Goal: Task Accomplishment & Management: Manage account settings

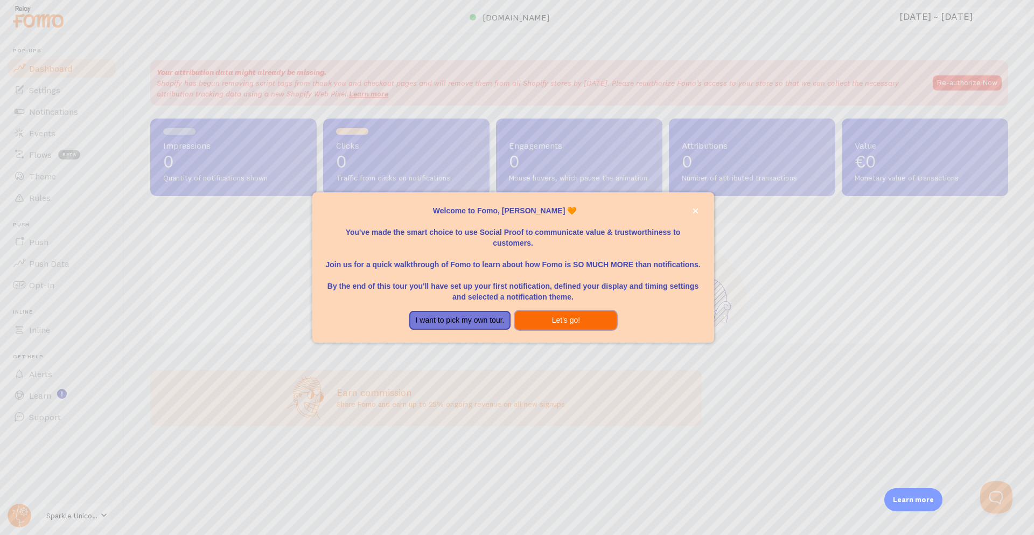
click at [532, 320] on button "Let's go!" at bounding box center [566, 320] width 102 height 19
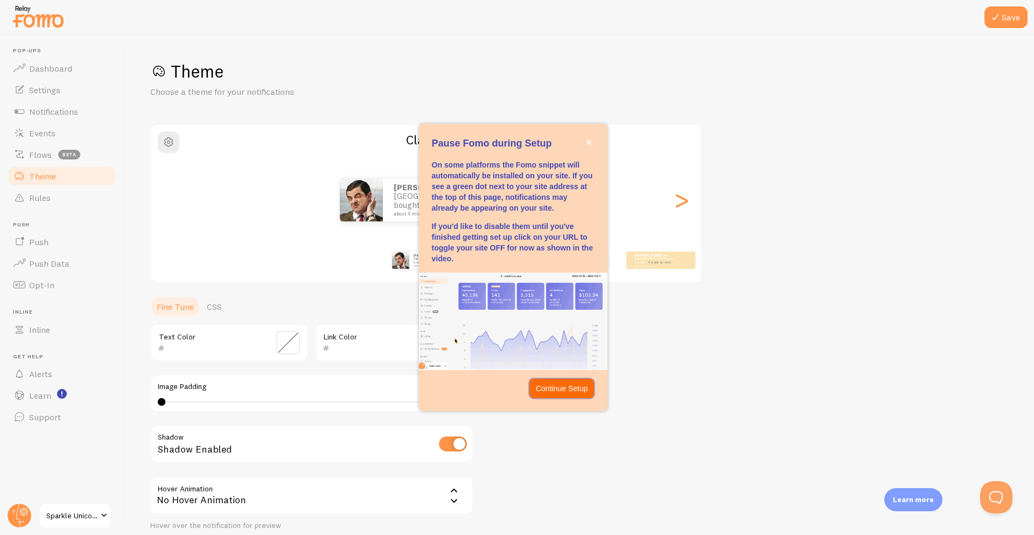
click at [566, 390] on p "Continue Setup" at bounding box center [562, 388] width 52 height 11
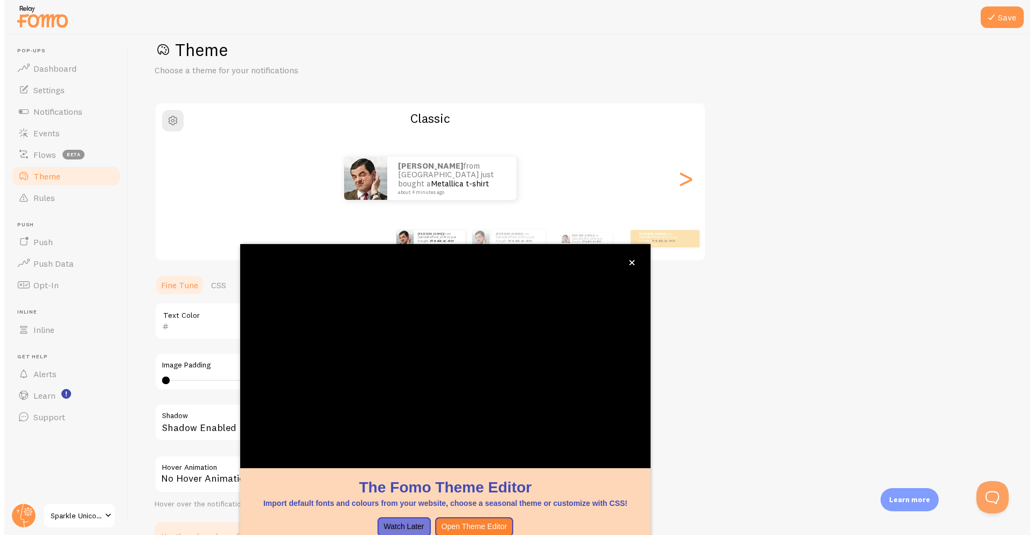
scroll to position [22, 0]
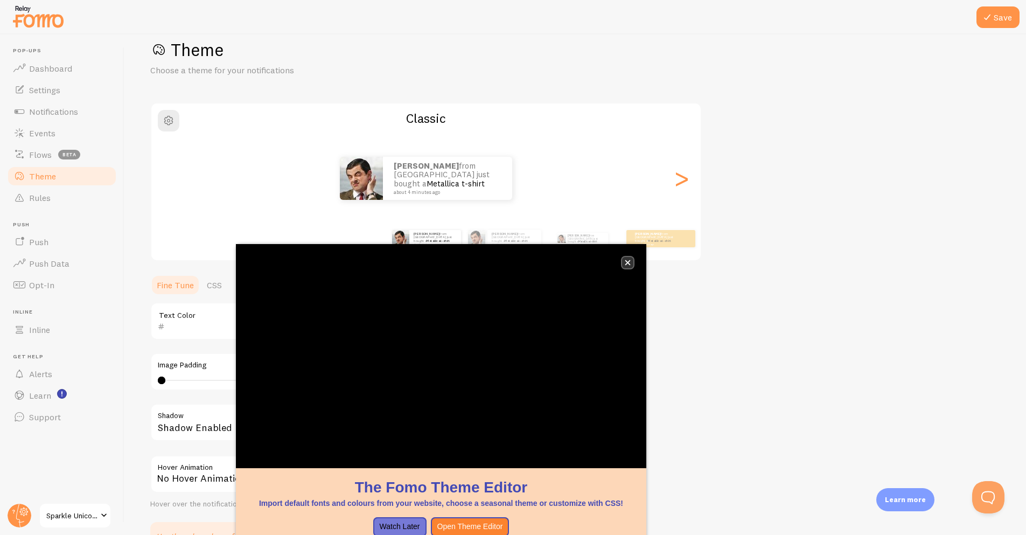
click at [629, 260] on icon "close," at bounding box center [628, 263] width 6 height 6
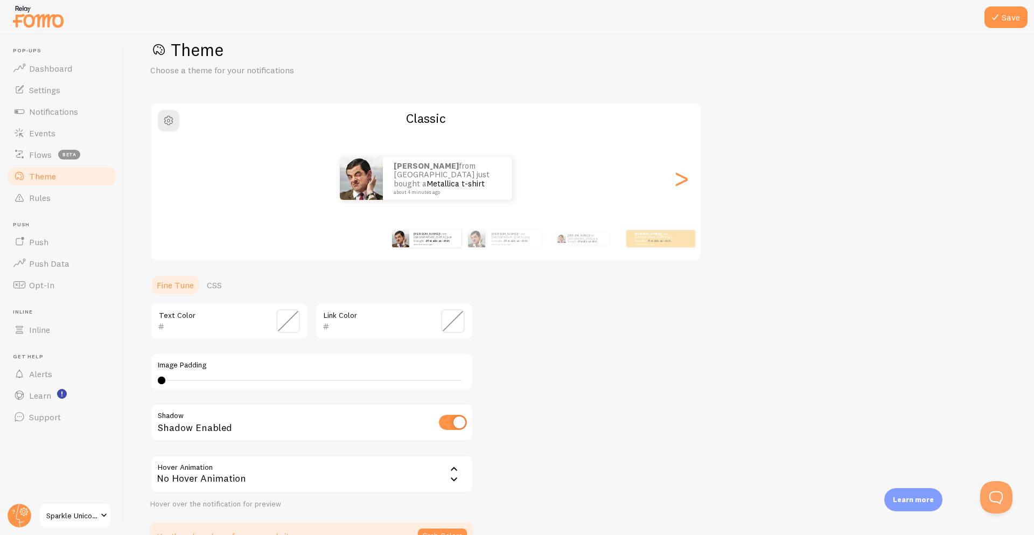
click at [833, 288] on div "Theme Choose a theme for your notifications Classic [PERSON_NAME] from [GEOGRAP…" at bounding box center [579, 294] width 858 height 511
click at [728, 274] on div "Theme Choose a theme for your notifications Classic [PERSON_NAME] from [GEOGRAP…" at bounding box center [575, 294] width 850 height 511
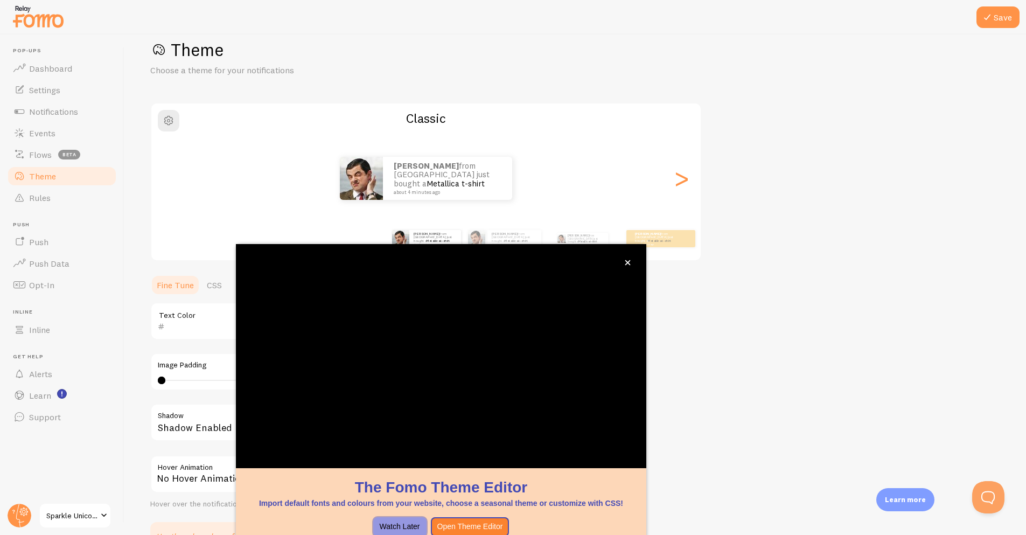
click at [413, 532] on button "Watch Later" at bounding box center [399, 526] width 53 height 19
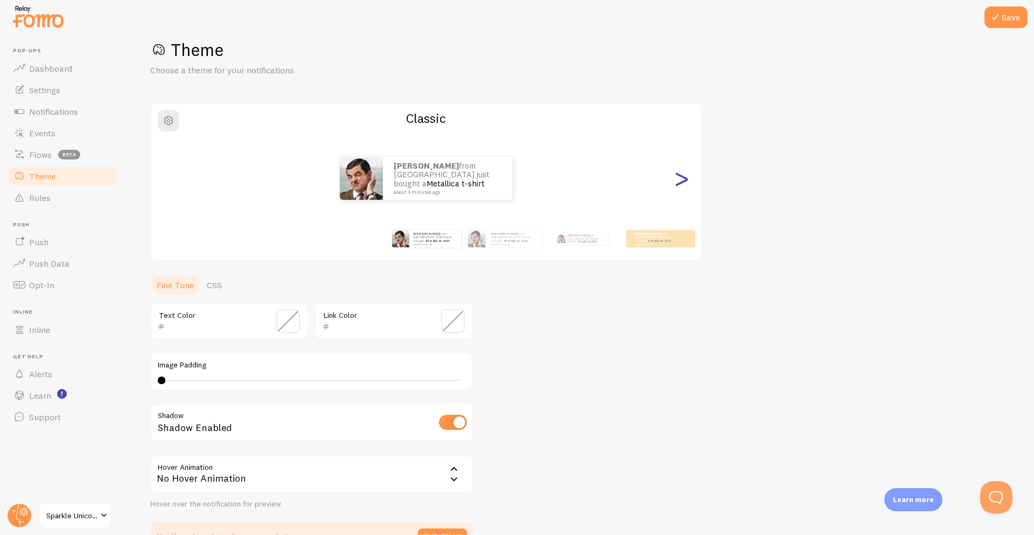
click at [688, 182] on div ">" at bounding box center [681, 178] width 13 height 78
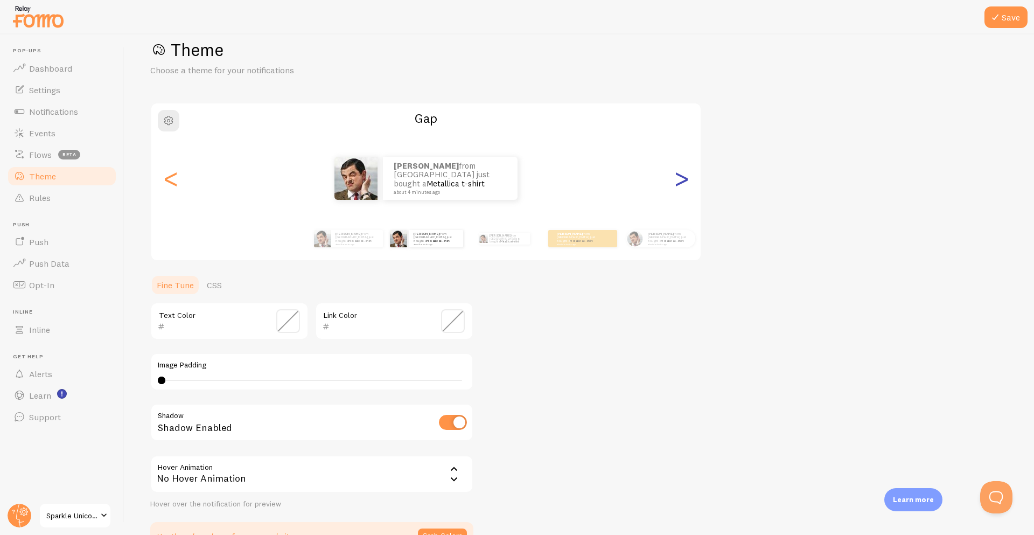
click at [688, 182] on div ">" at bounding box center [681, 178] width 13 height 78
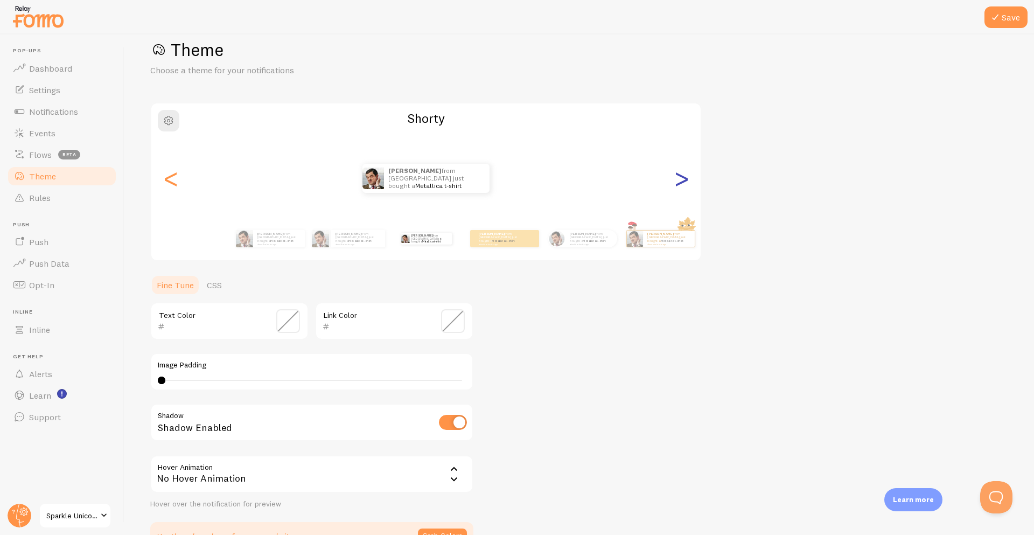
click at [688, 182] on div ">" at bounding box center [681, 178] width 13 height 78
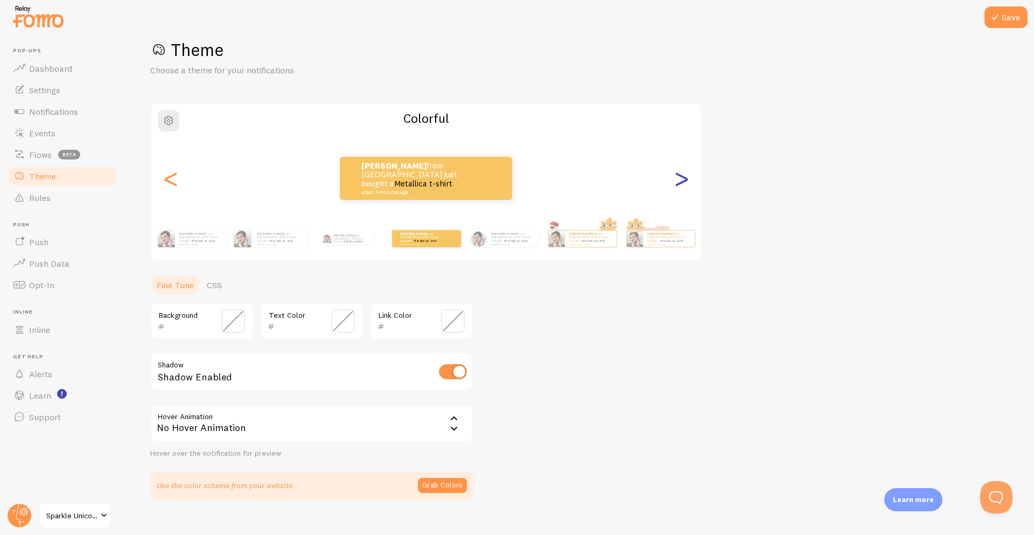
click at [688, 182] on div ">" at bounding box center [681, 178] width 13 height 78
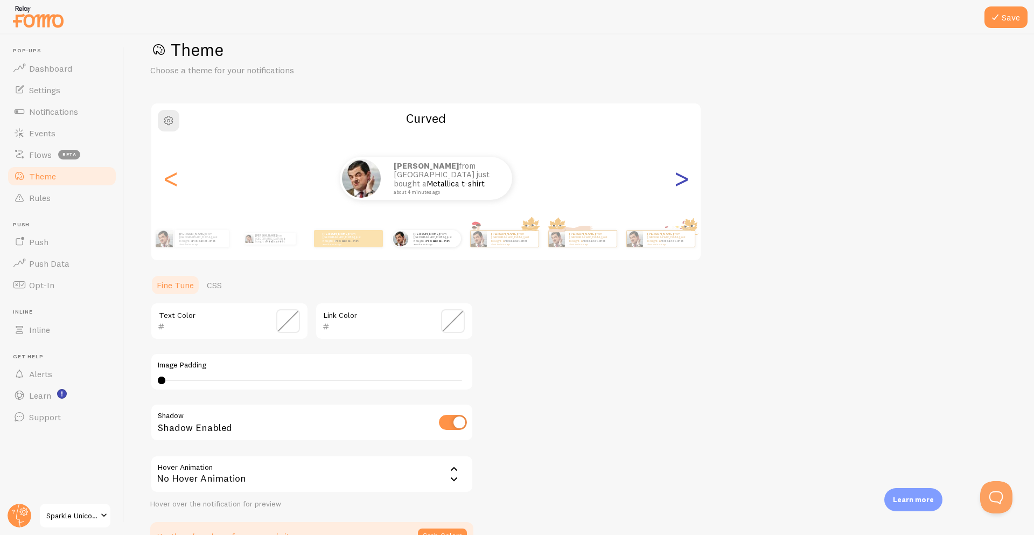
click at [687, 179] on div ">" at bounding box center [681, 178] width 13 height 78
type input "0"
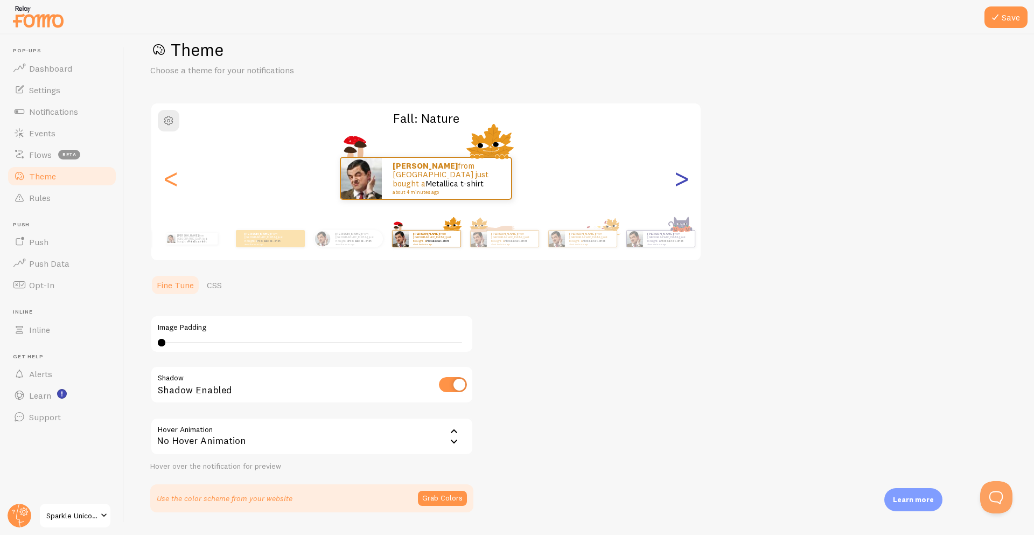
click at [687, 179] on div ">" at bounding box center [681, 178] width 13 height 78
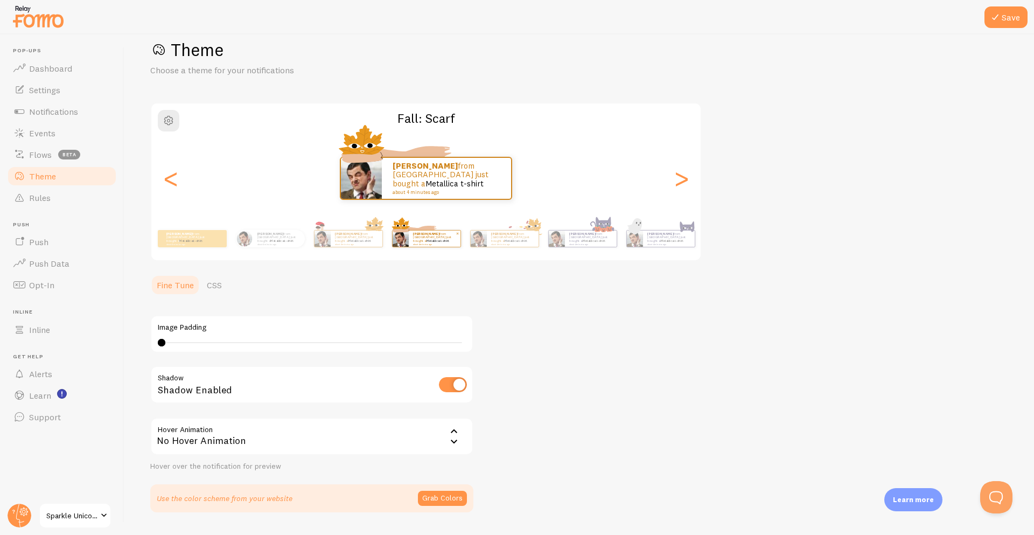
click at [929, 227] on div "Theme Choose a theme for your notifications Fall: Scarf [PERSON_NAME] from [GEO…" at bounding box center [579, 275] width 858 height 473
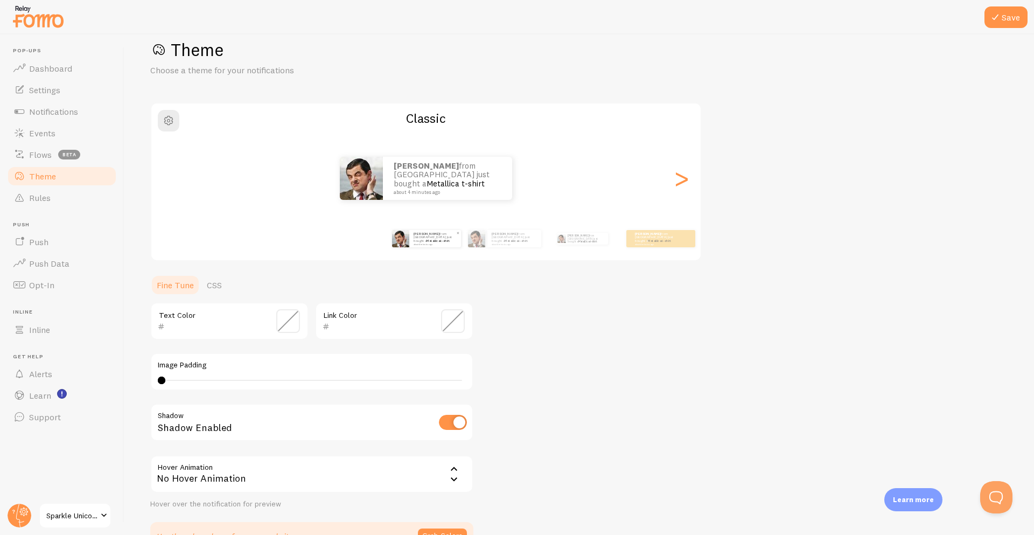
click at [432, 245] on div "[PERSON_NAME] from [GEOGRAPHIC_DATA] just bought a Metallica t-shirt about 4 mi…" at bounding box center [435, 238] width 52 height 17
click at [499, 245] on div "[PERSON_NAME] from [GEOGRAPHIC_DATA] just bought a Metallica t-shirt about 4 mi…" at bounding box center [514, 238] width 54 height 17
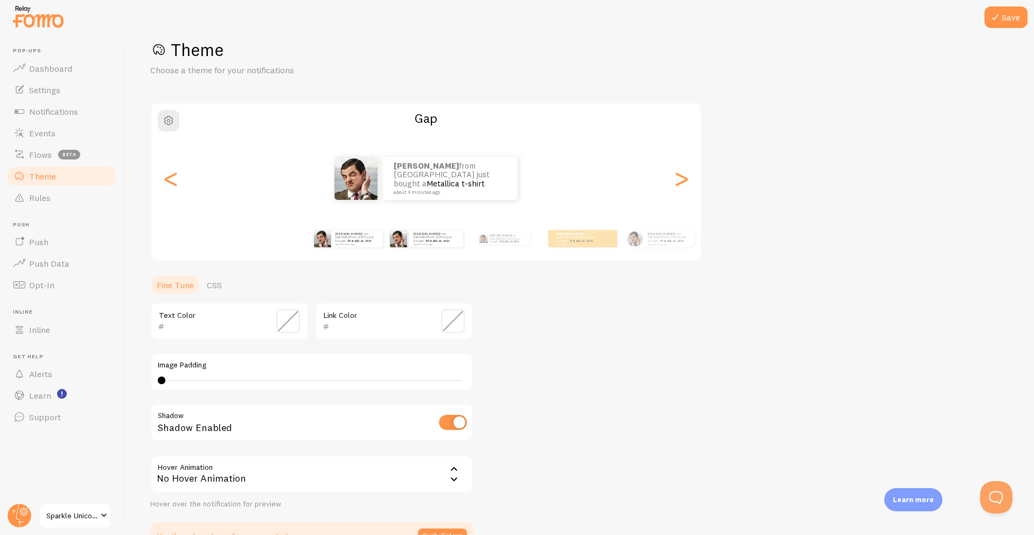
click at [374, 248] on div "[PERSON_NAME] from [GEOGRAPHIC_DATA] just bought a Metallica t-shirt about 4 mi…" at bounding box center [347, 239] width 69 height 30
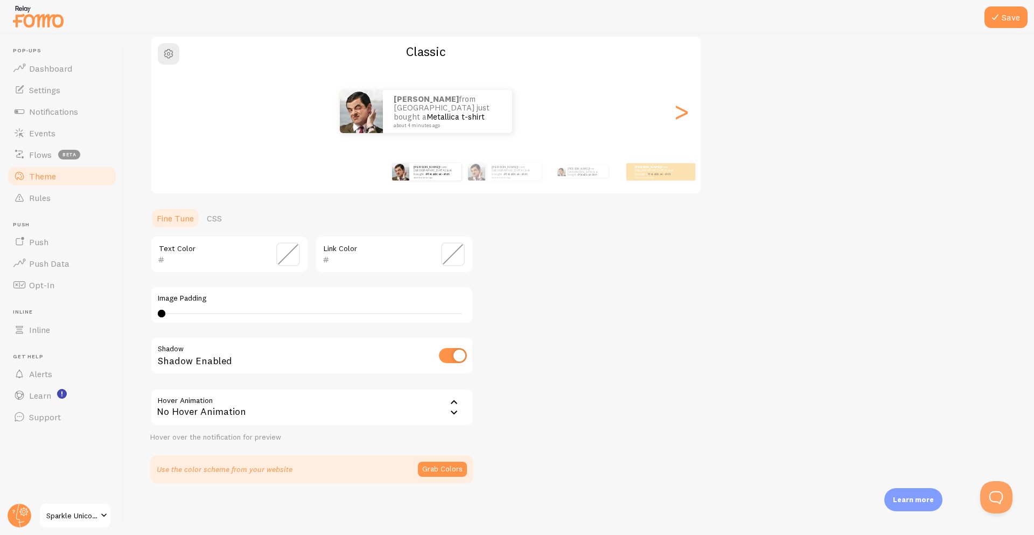
scroll to position [0, 0]
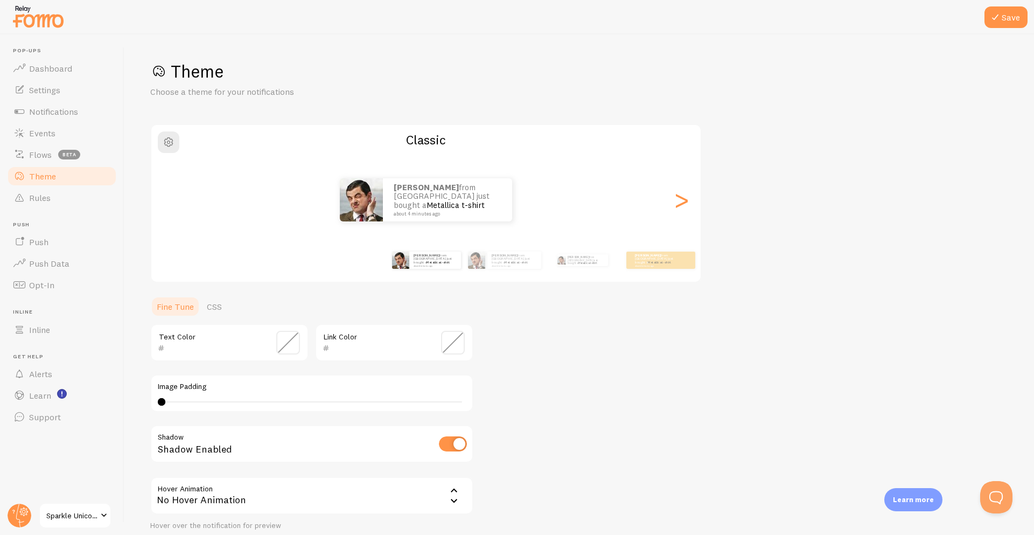
click at [1015, 24] on button "Save" at bounding box center [1006, 17] width 43 height 22
click at [58, 96] on link "Settings" at bounding box center [61, 90] width 111 height 22
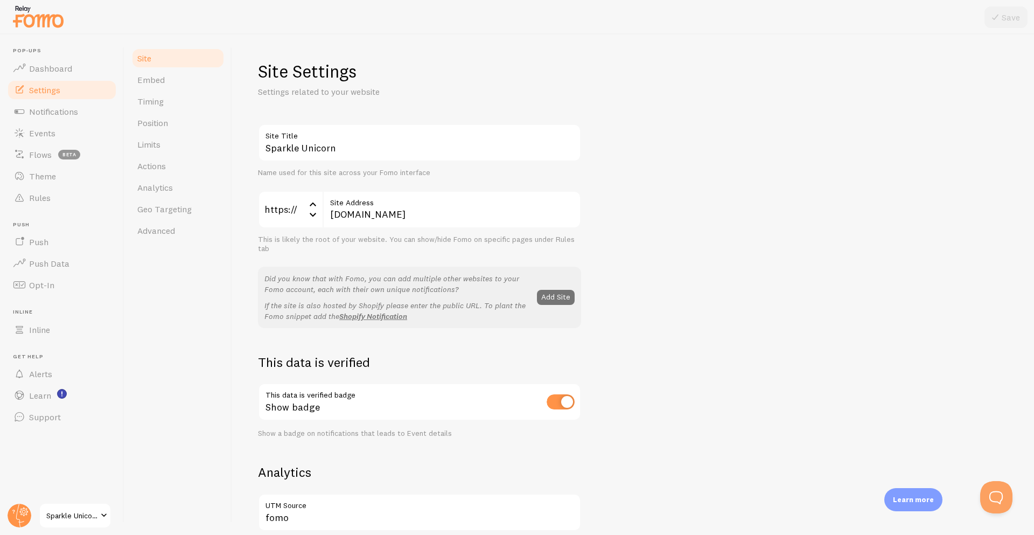
click at [396, 138] on label "Site Title" at bounding box center [419, 133] width 323 height 18
click at [396, 138] on input "Sparkle Unicorn" at bounding box center [419, 143] width 323 height 38
click at [758, 179] on div "Sparkle Unicorn Site Title Name used for this site across your Fomo interface h…" at bounding box center [633, 488] width 750 height 729
click at [58, 181] on link "Theme" at bounding box center [61, 176] width 111 height 22
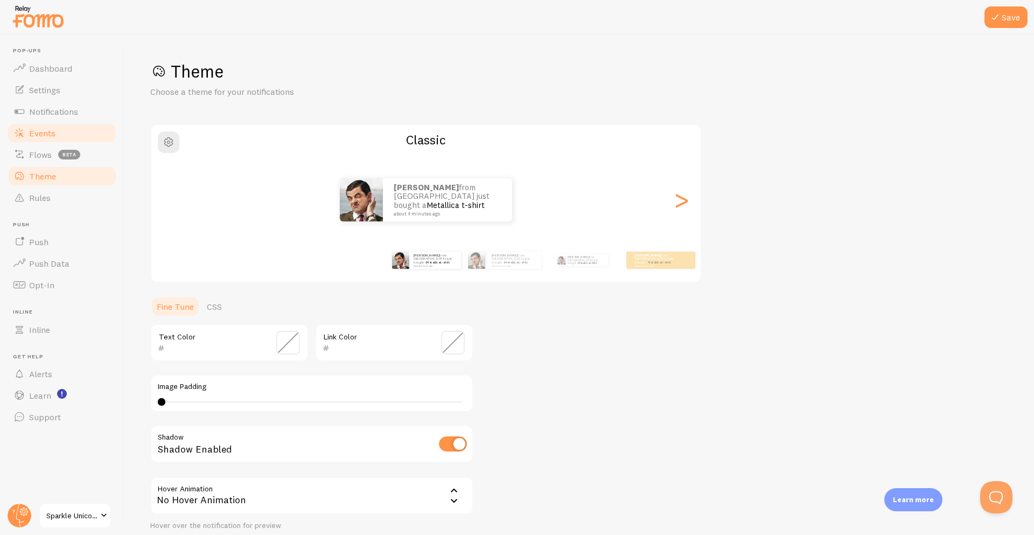
click at [67, 136] on link "Events" at bounding box center [61, 133] width 111 height 22
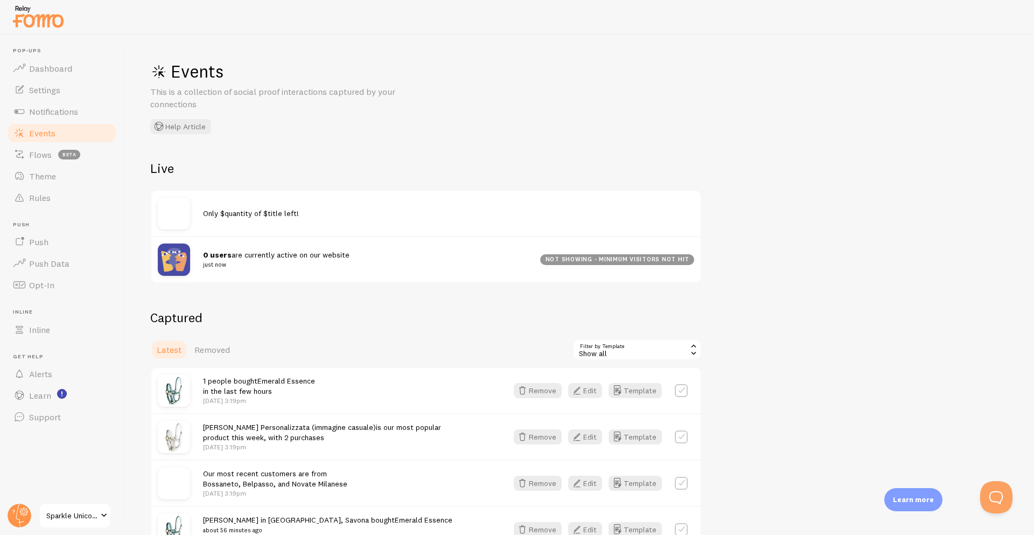
click at [674, 254] on div "not showing - minimum visitors not hit" at bounding box center [617, 259] width 154 height 11
click at [66, 69] on span "Dashboard" at bounding box center [50, 68] width 43 height 11
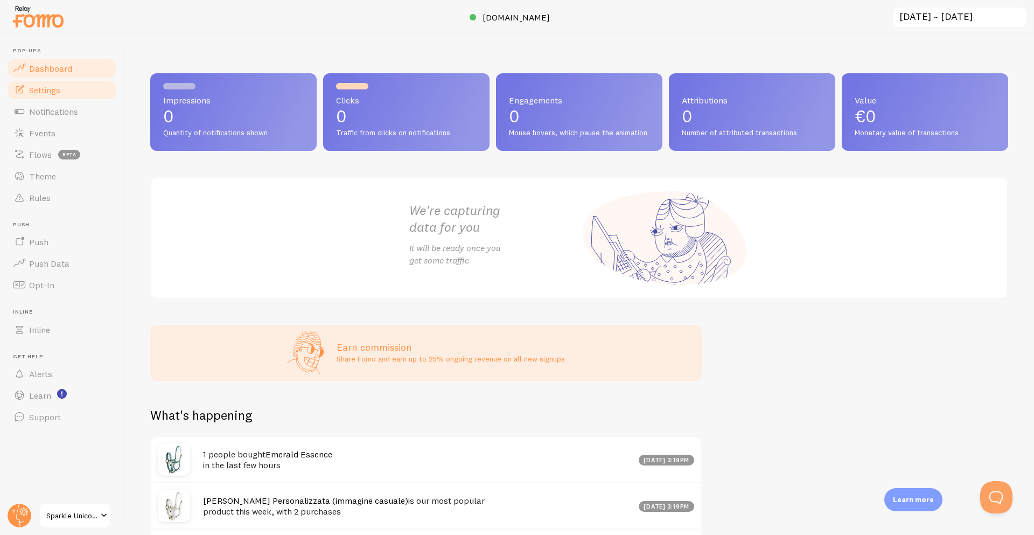
click at [67, 89] on link "Settings" at bounding box center [61, 90] width 111 height 22
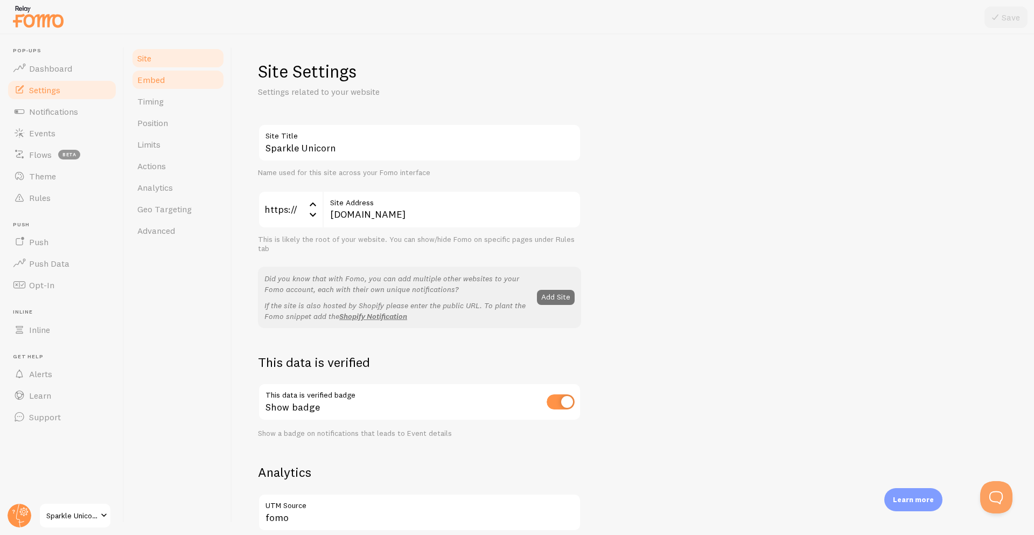
click at [205, 88] on link "Embed" at bounding box center [178, 80] width 94 height 22
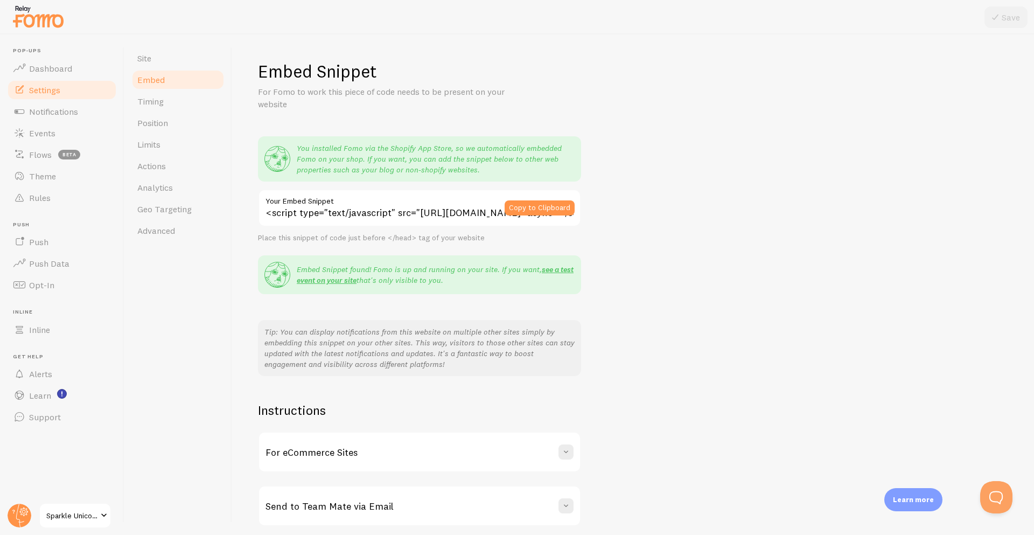
scroll to position [43, 0]
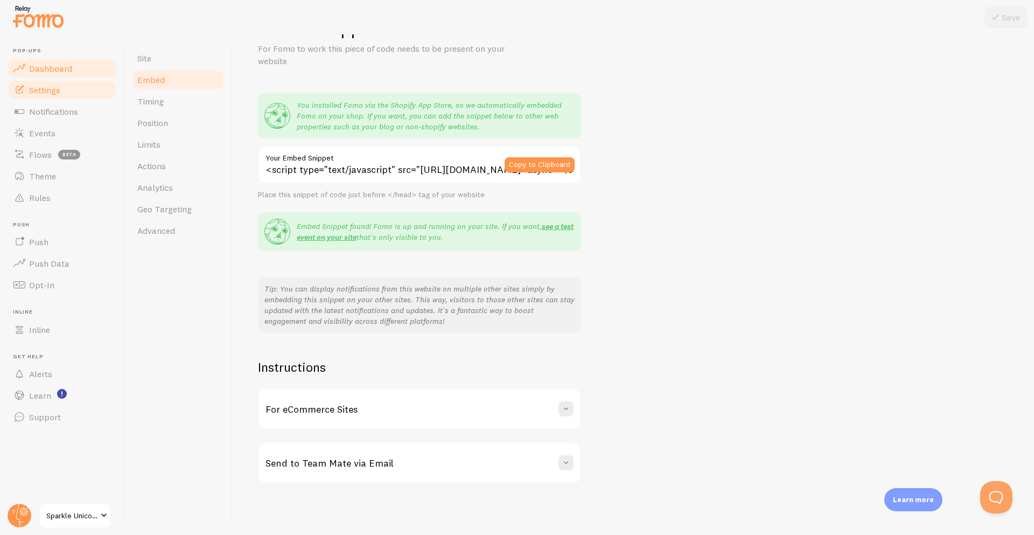
click at [69, 78] on link "Dashboard" at bounding box center [61, 69] width 111 height 22
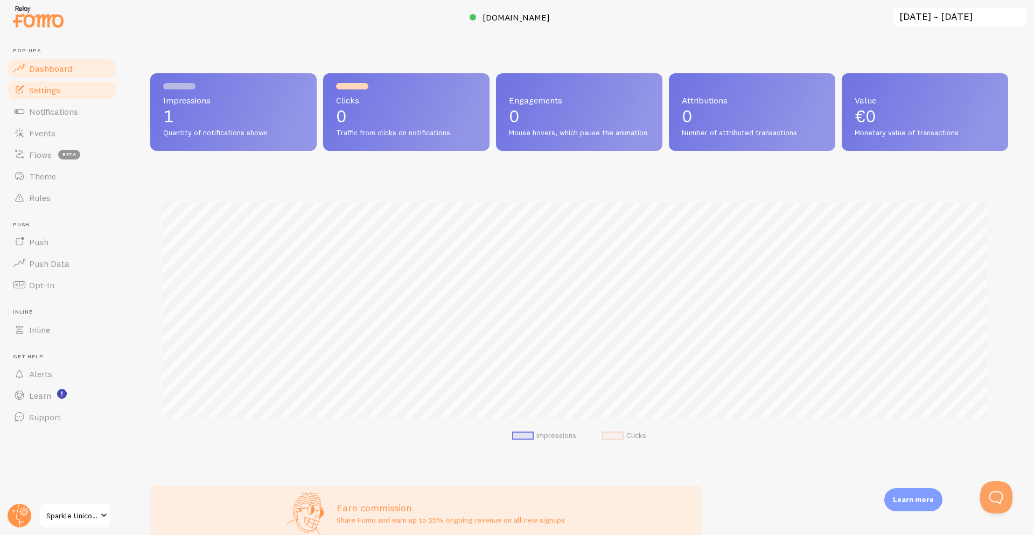
click at [69, 96] on link "Settings" at bounding box center [61, 90] width 111 height 22
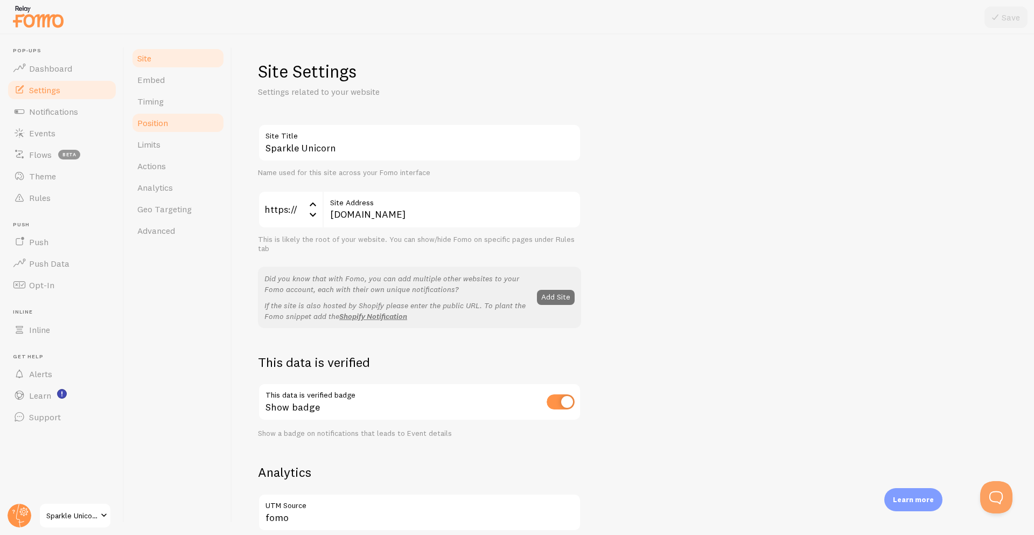
click at [170, 122] on link "Position" at bounding box center [178, 123] width 94 height 22
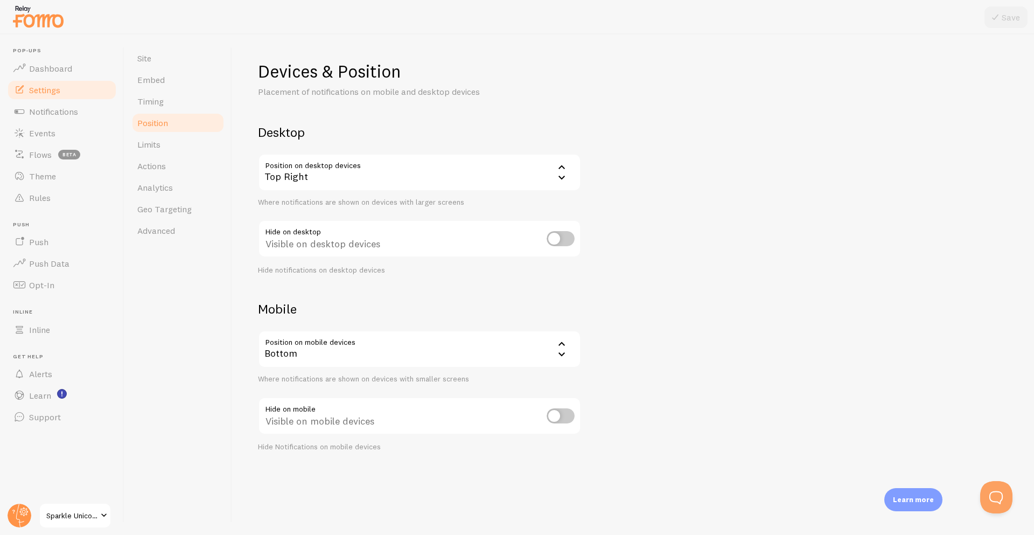
click at [420, 187] on div "Top Right" at bounding box center [419, 172] width 323 height 38
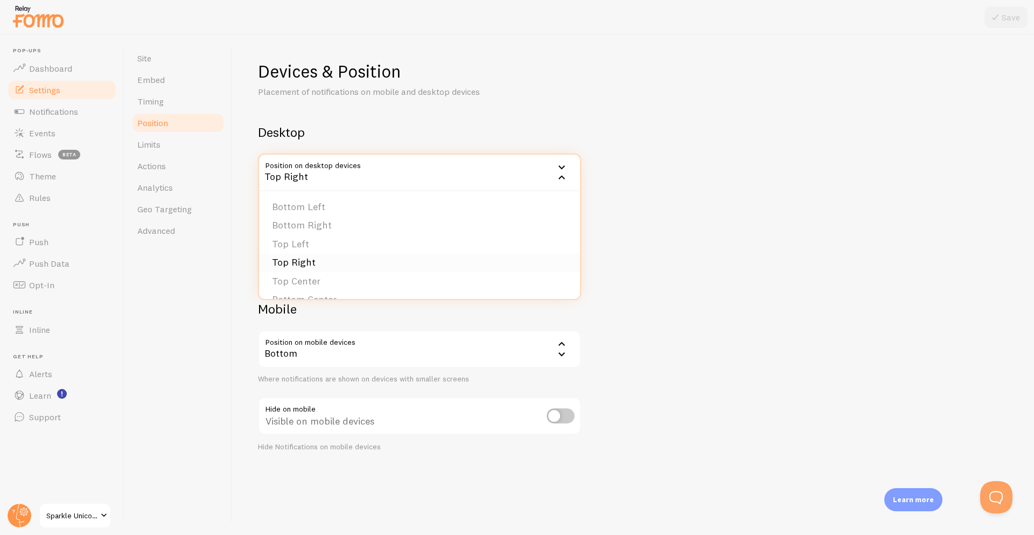
scroll to position [54, 0]
click at [327, 240] on li "Bottom Center" at bounding box center [419, 245] width 321 height 19
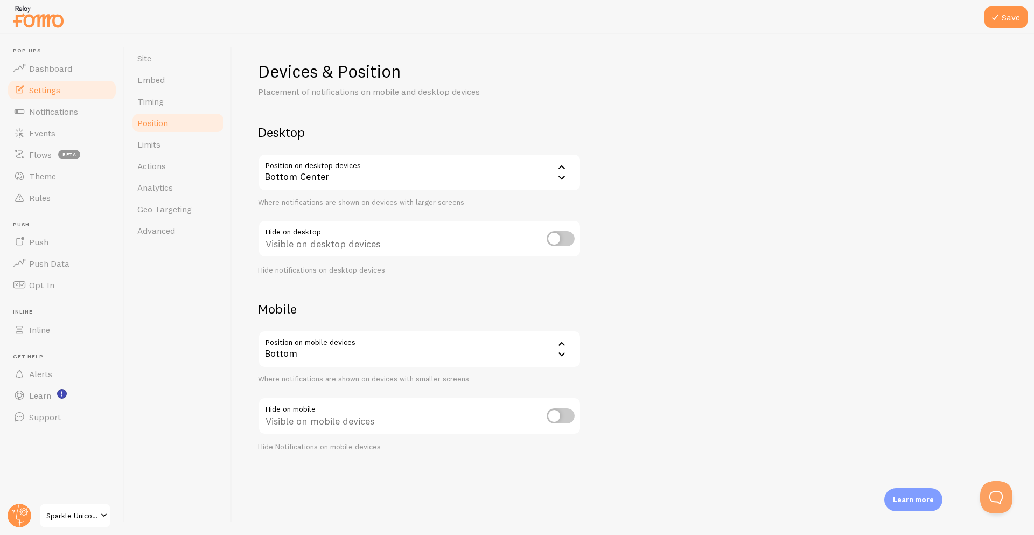
click at [560, 240] on input "checkbox" at bounding box center [561, 238] width 28 height 15
checkbox input "false"
click at [409, 353] on div "Bottom" at bounding box center [419, 349] width 323 height 38
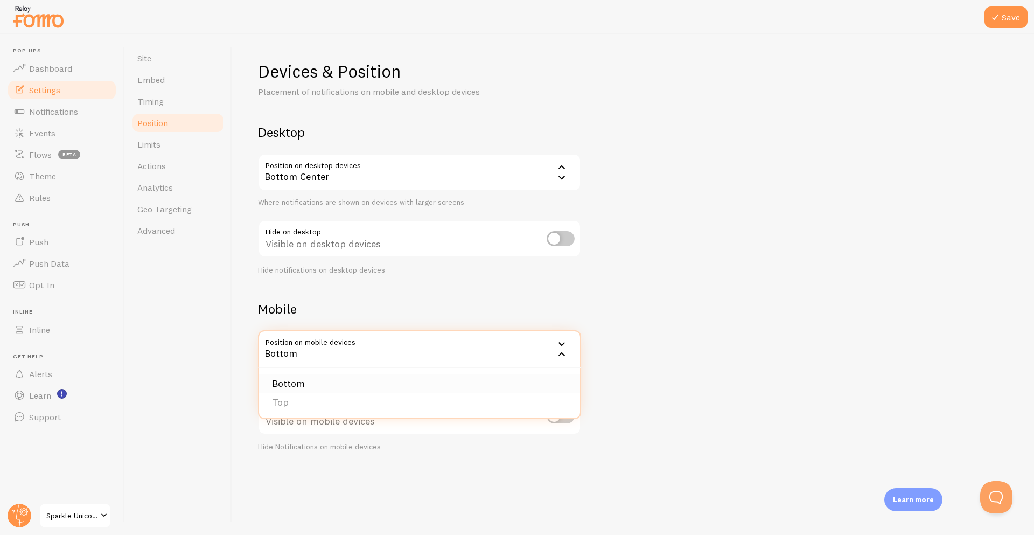
click at [354, 385] on li "Bottom" at bounding box center [419, 383] width 321 height 19
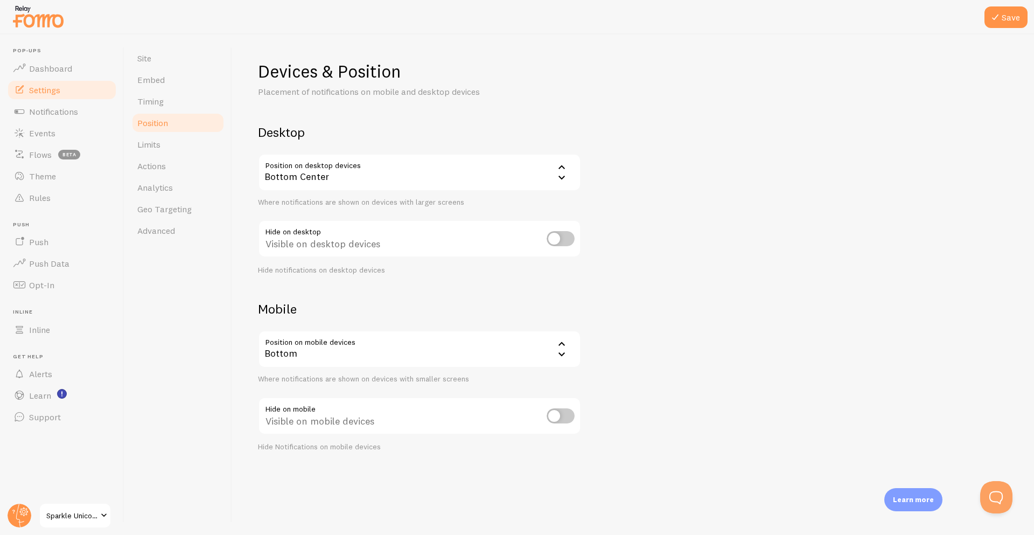
click at [351, 358] on div "Bottom" at bounding box center [419, 349] width 323 height 38
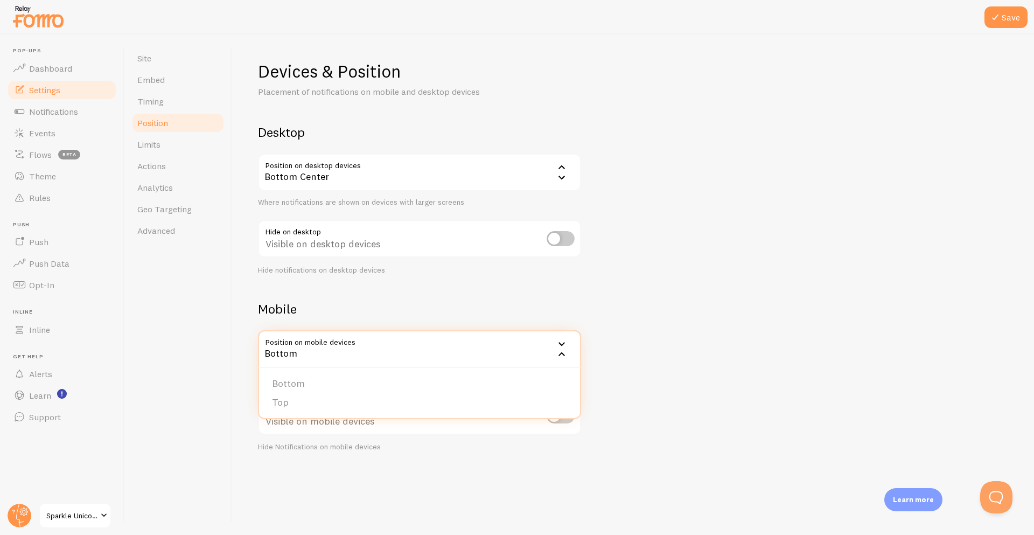
click at [350, 353] on div "Bottom" at bounding box center [419, 349] width 323 height 38
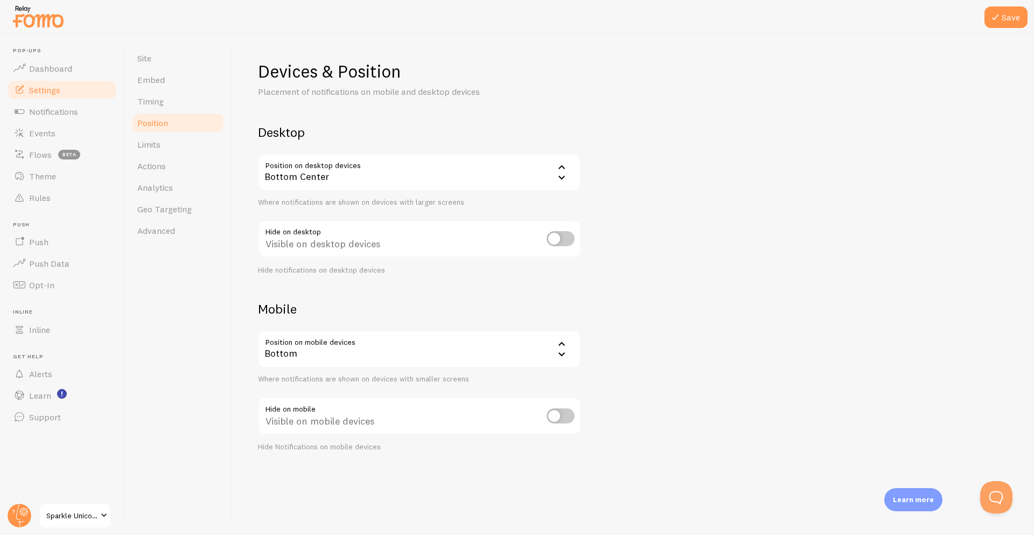
click at [557, 417] on input "checkbox" at bounding box center [561, 415] width 28 height 15
click at [560, 416] on input "checkbox" at bounding box center [561, 415] width 28 height 15
checkbox input "false"
click at [201, 150] on link "Limits" at bounding box center [178, 145] width 94 height 22
click at [1026, 23] on button "Save" at bounding box center [1006, 17] width 43 height 22
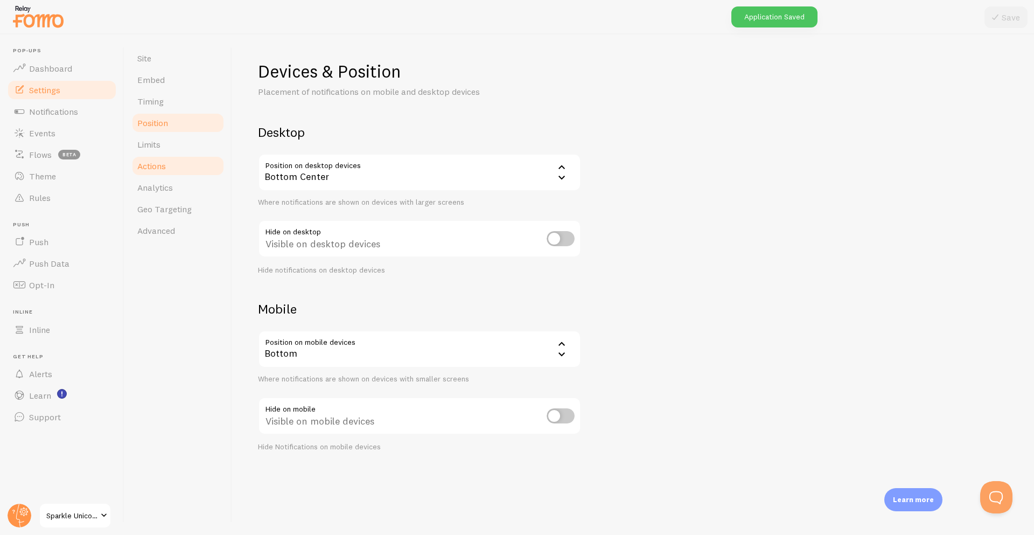
click at [171, 161] on link "Actions" at bounding box center [178, 166] width 94 height 22
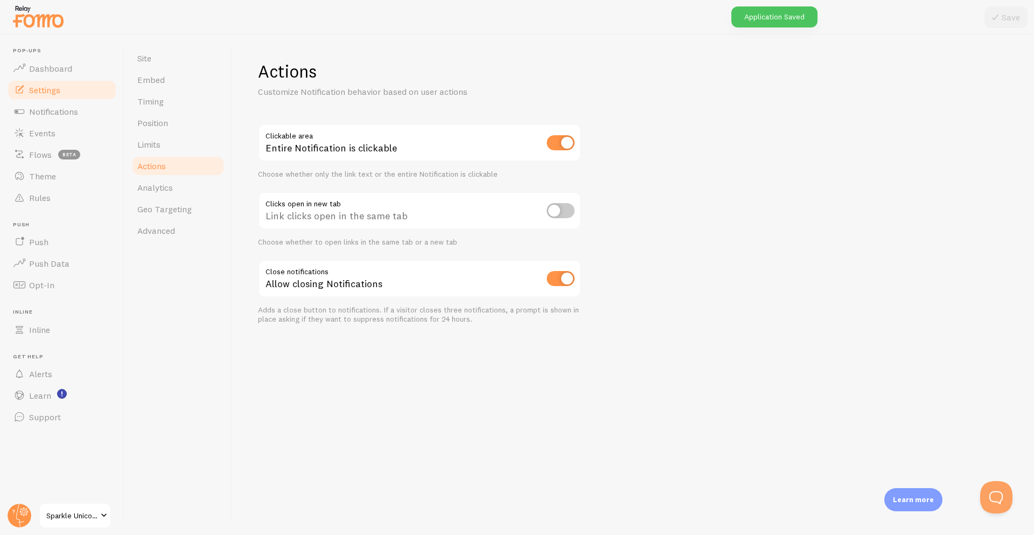
click at [564, 146] on input "checkbox" at bounding box center [561, 142] width 28 height 15
checkbox input "false"
click at [1001, 11] on icon at bounding box center [995, 17] width 13 height 13
click at [168, 100] on link "Timing" at bounding box center [178, 101] width 94 height 22
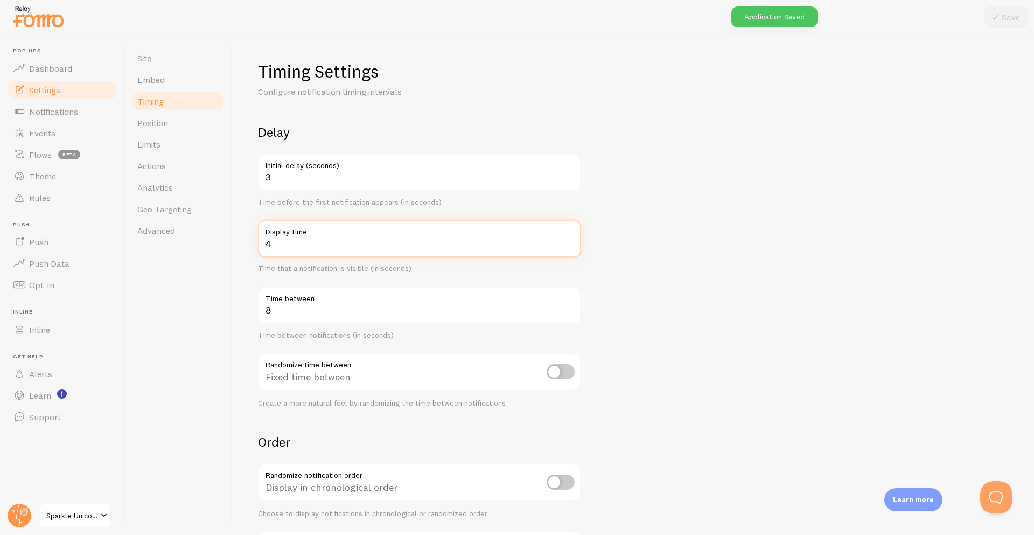
click at [318, 243] on input "4" at bounding box center [419, 239] width 323 height 38
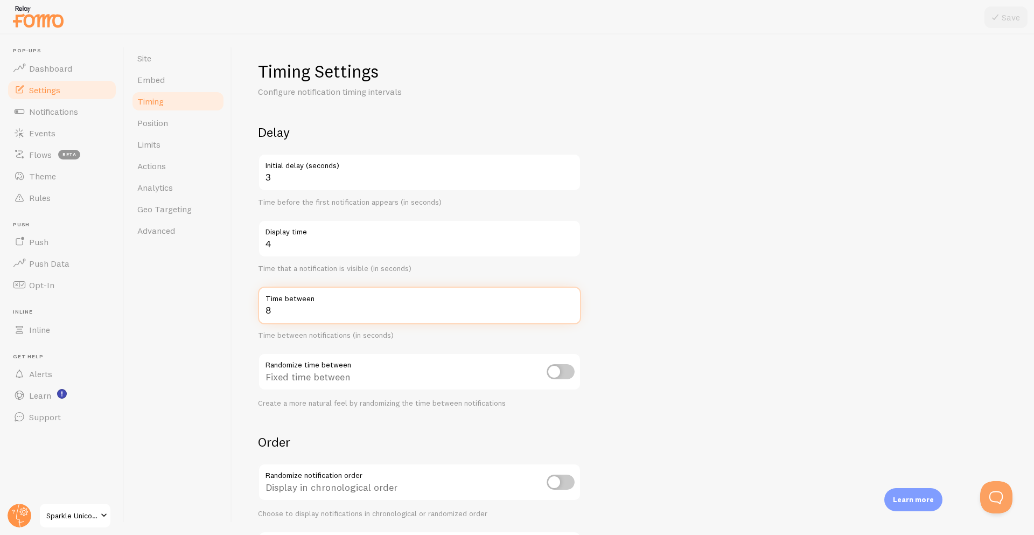
drag, startPoint x: 292, startPoint y: 309, endPoint x: 246, endPoint y: 310, distance: 45.8
click at [246, 310] on div "Timing Settings Configure notification timing intervals Delay 3 Initial delay (…" at bounding box center [633, 284] width 802 height 500
type input "5"
click at [658, 263] on form "Delay 3 Initial delay (seconds) Time before the first notification appears (in …" at bounding box center [633, 355] width 750 height 462
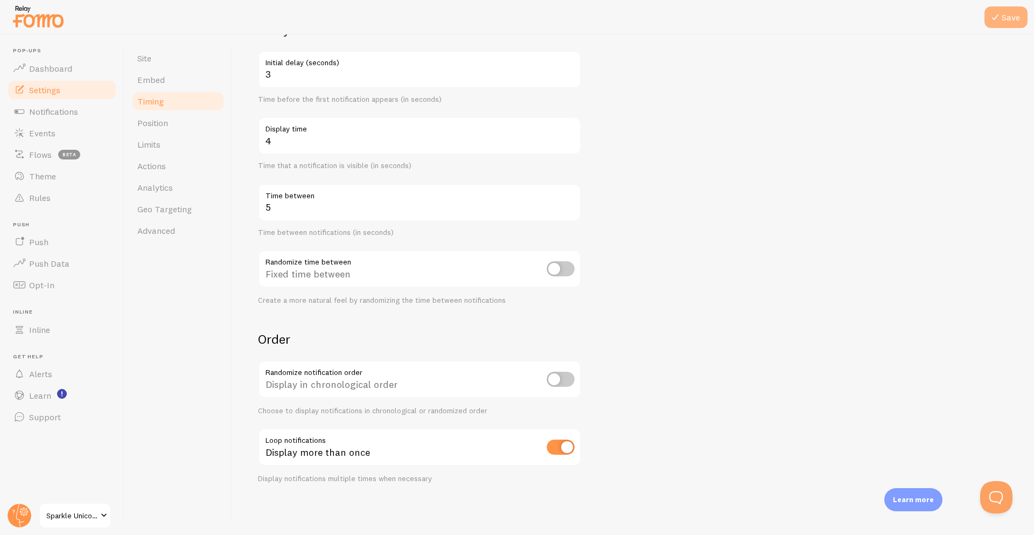
click at [999, 17] on icon at bounding box center [995, 17] width 13 height 13
click at [172, 61] on link "Site" at bounding box center [178, 58] width 94 height 22
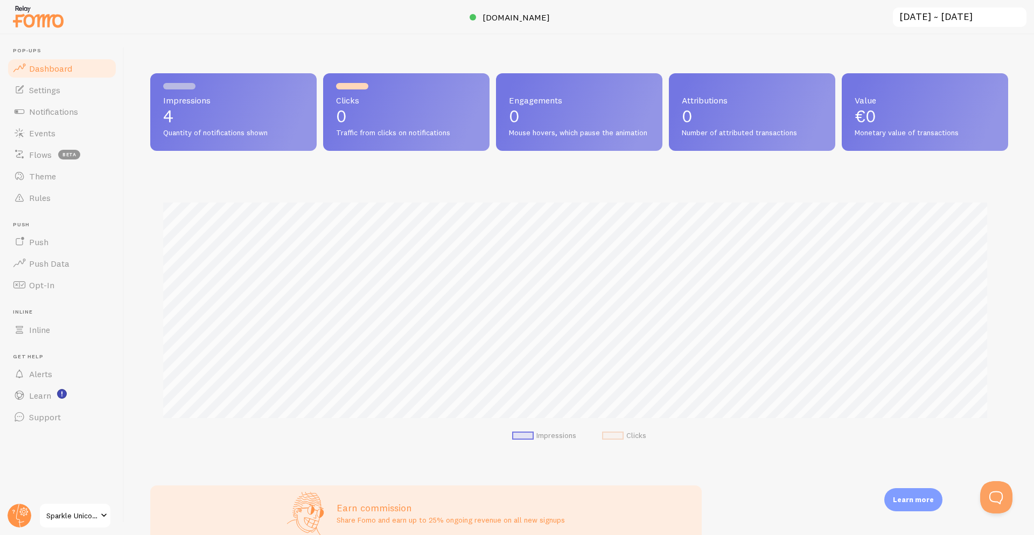
scroll to position [283, 850]
click at [55, 94] on span "Settings" at bounding box center [44, 90] width 31 height 11
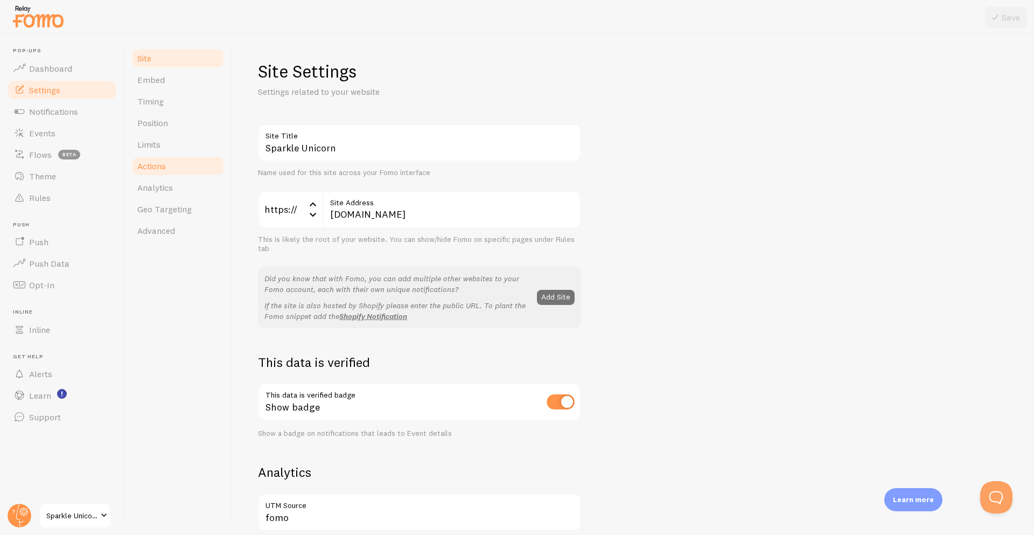
click at [197, 164] on link "Actions" at bounding box center [178, 166] width 94 height 22
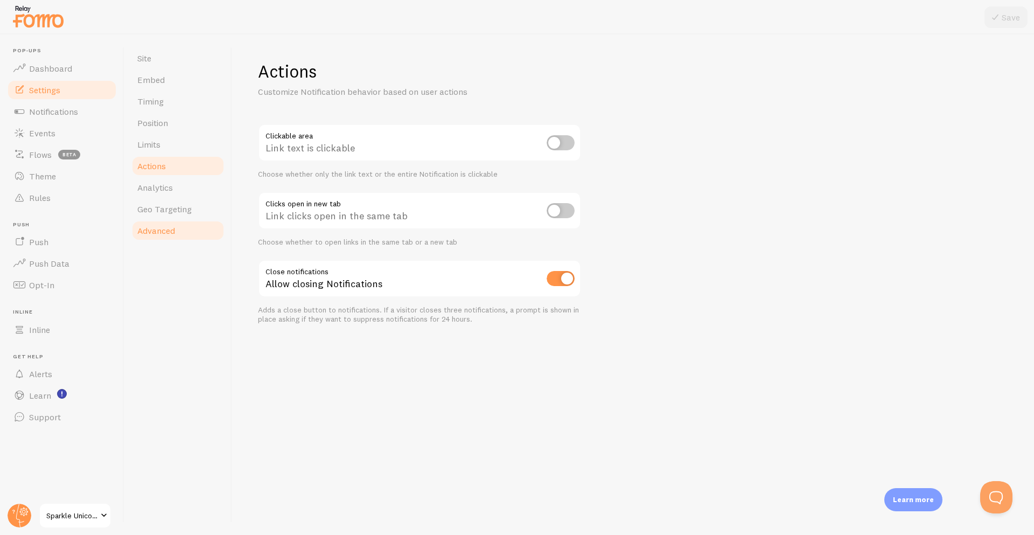
click at [175, 233] on span "Advanced" at bounding box center [156, 230] width 38 height 11
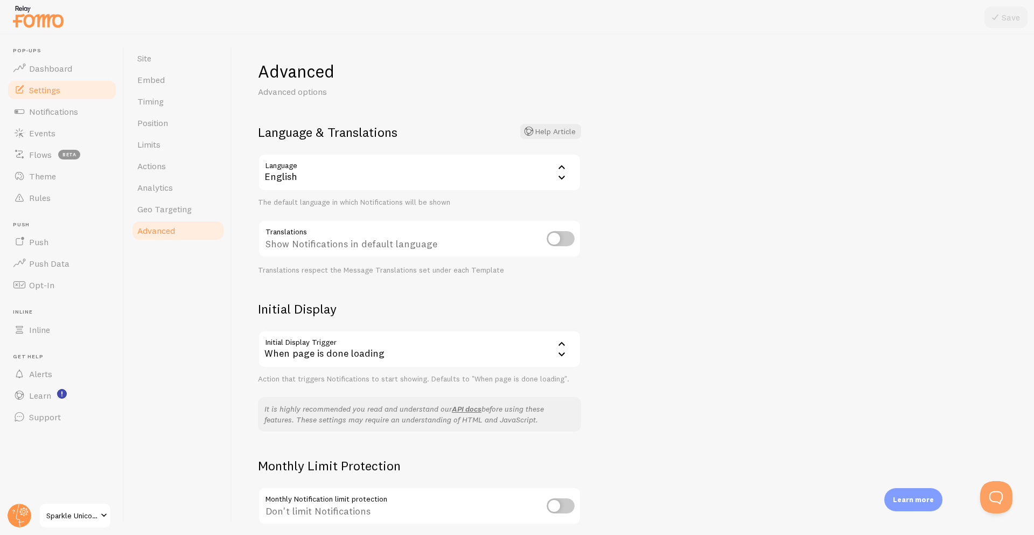
click at [385, 179] on div "English" at bounding box center [419, 172] width 323 height 38
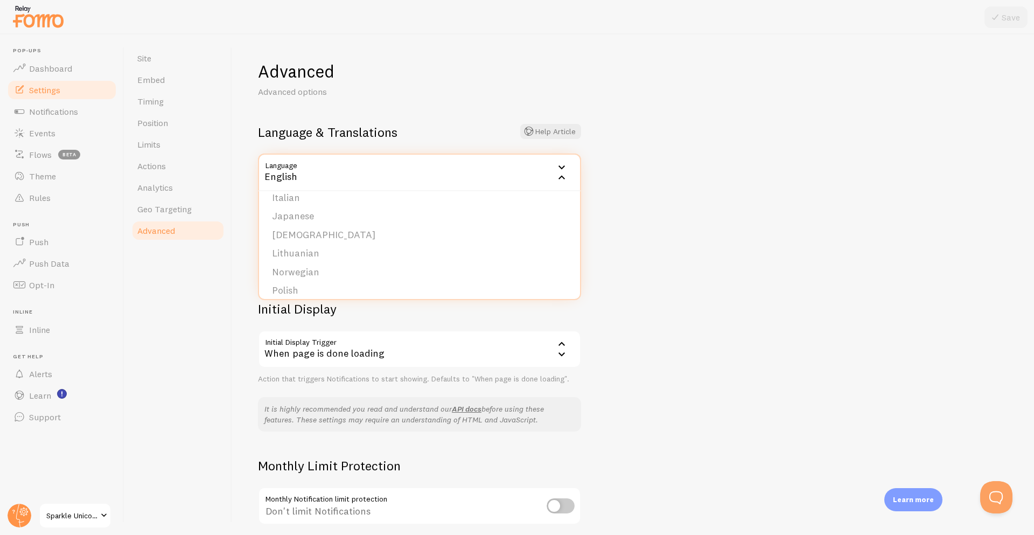
scroll to position [215, 0]
click at [293, 246] on li "Italian" at bounding box center [419, 251] width 321 height 19
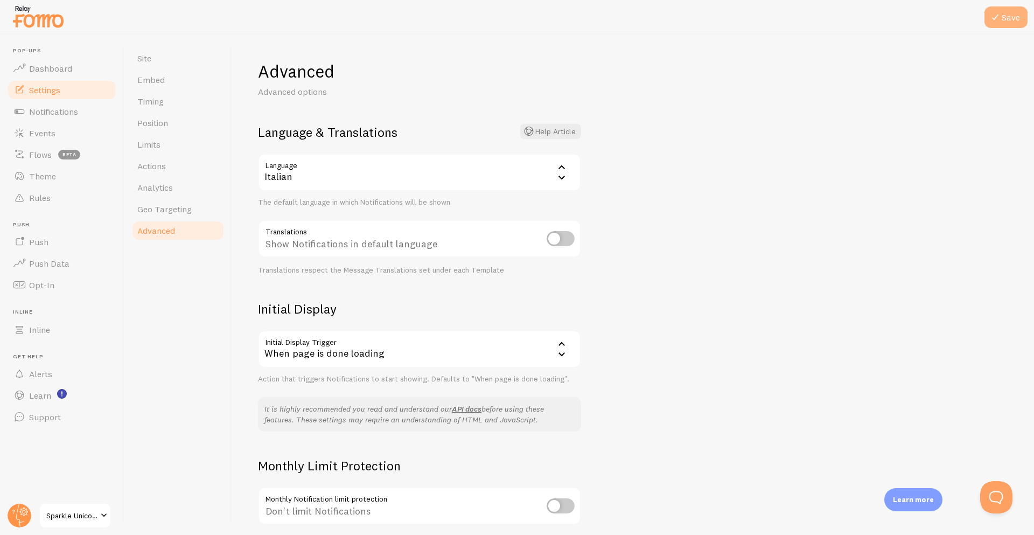
click at [1014, 23] on button "Save" at bounding box center [1006, 17] width 43 height 22
click at [558, 242] on input "checkbox" at bounding box center [561, 238] width 28 height 15
click at [560, 243] on input "checkbox" at bounding box center [561, 238] width 28 height 15
checkbox input "false"
click at [534, 352] on div "When page is done loading" at bounding box center [419, 349] width 323 height 38
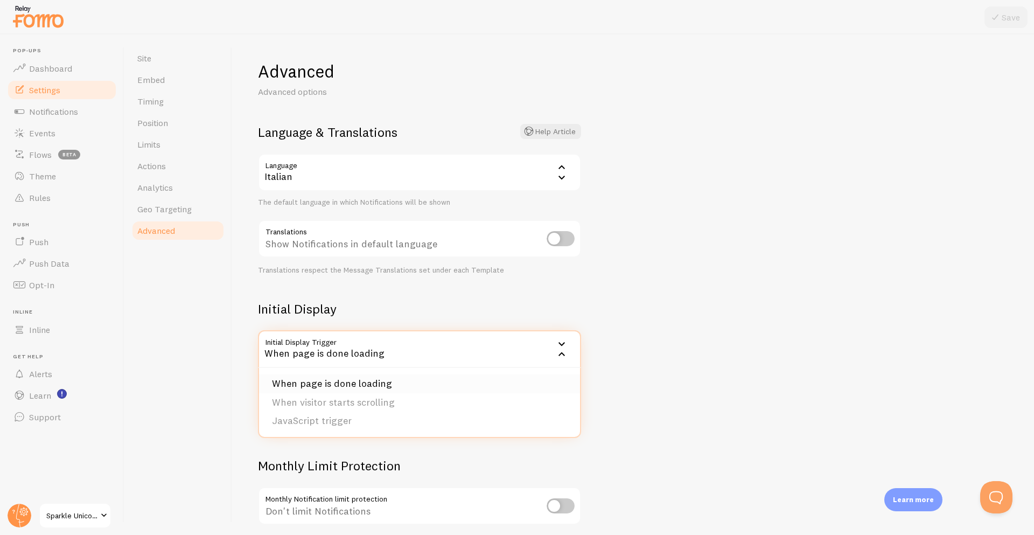
click at [390, 388] on li "When page is done loading" at bounding box center [419, 383] width 321 height 19
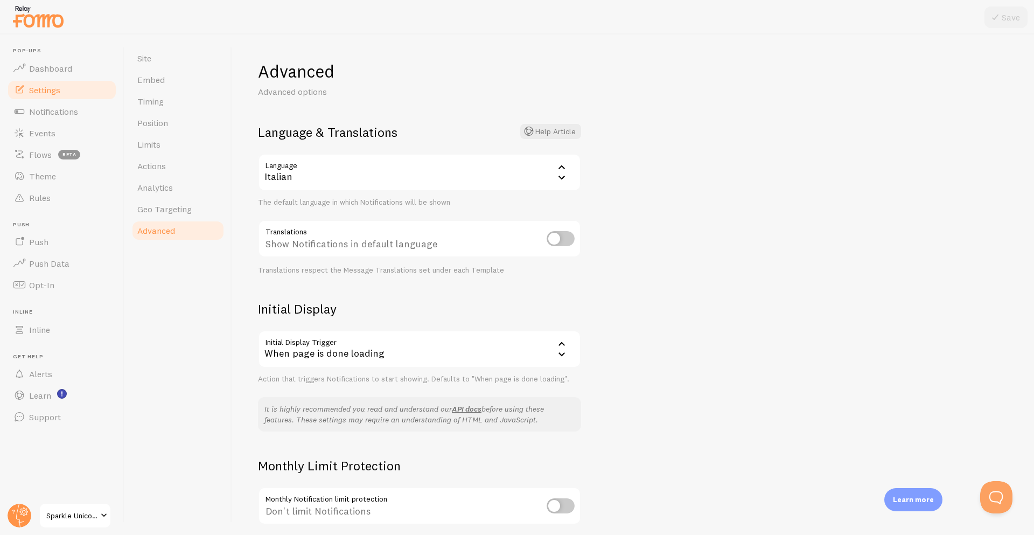
scroll to position [90, 0]
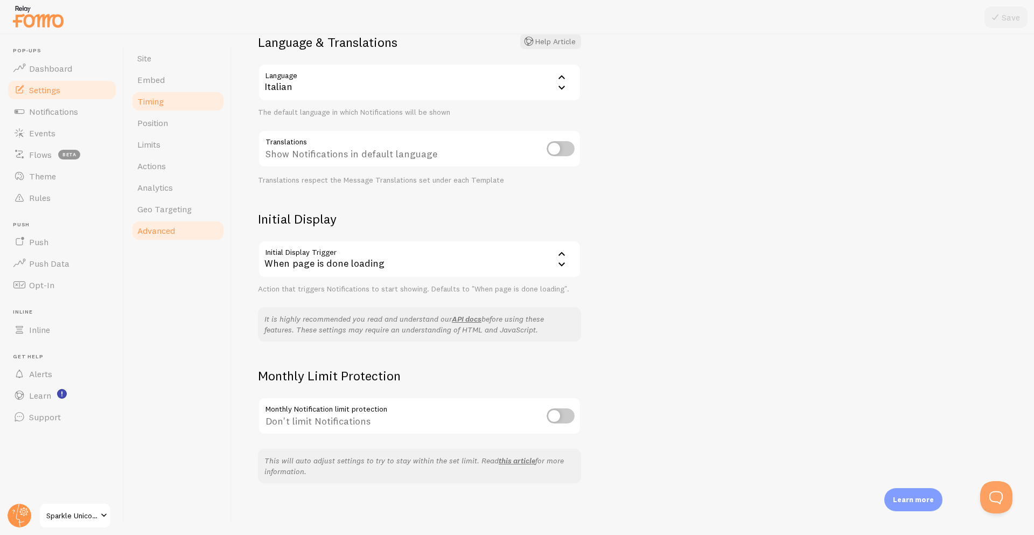
click at [168, 102] on link "Timing" at bounding box center [178, 101] width 94 height 22
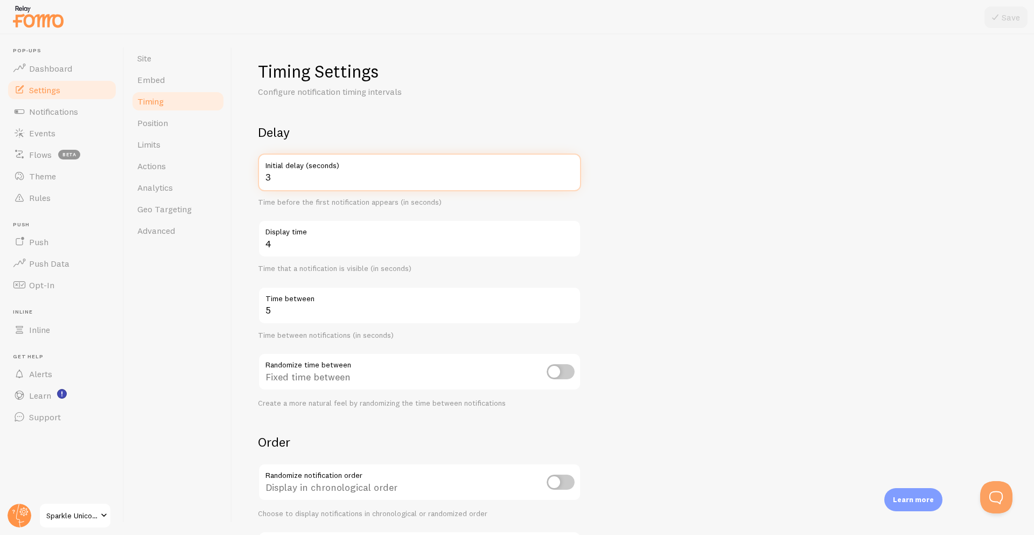
drag, startPoint x: 365, startPoint y: 182, endPoint x: 242, endPoint y: 172, distance: 123.7
click at [242, 172] on div "Timing Settings Configure notification timing intervals Delay 3 Initial delay (…" at bounding box center [633, 284] width 802 height 500
type input "2"
drag, startPoint x: 297, startPoint y: 236, endPoint x: 243, endPoint y: 244, distance: 54.9
click at [243, 244] on div "Timing Settings Configure notification timing intervals Delay 2 Initial delay (…" at bounding box center [633, 284] width 802 height 500
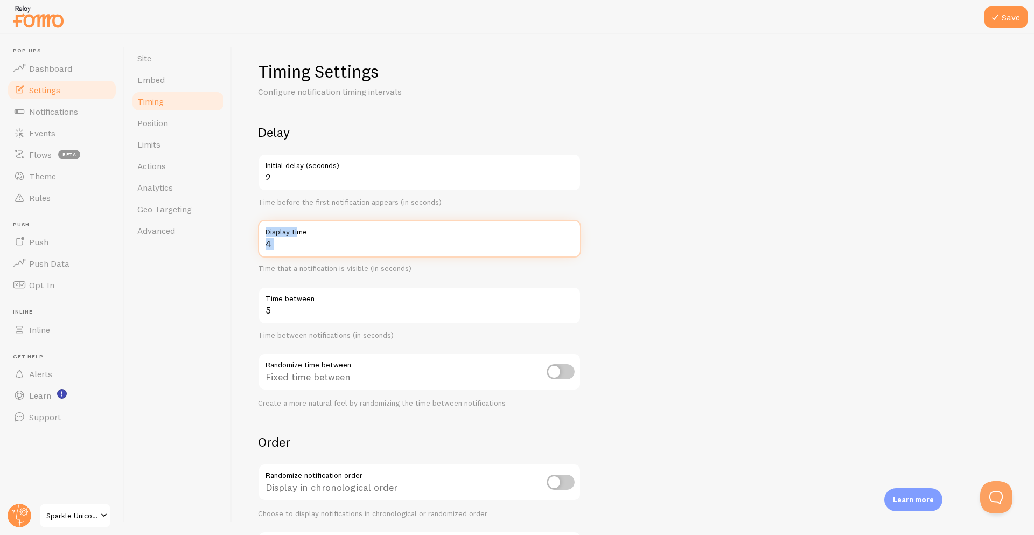
click at [276, 246] on input "4" at bounding box center [419, 239] width 323 height 38
drag, startPoint x: 276, startPoint y: 246, endPoint x: 262, endPoint y: 248, distance: 14.6
click at [262, 248] on input "4" at bounding box center [419, 239] width 323 height 38
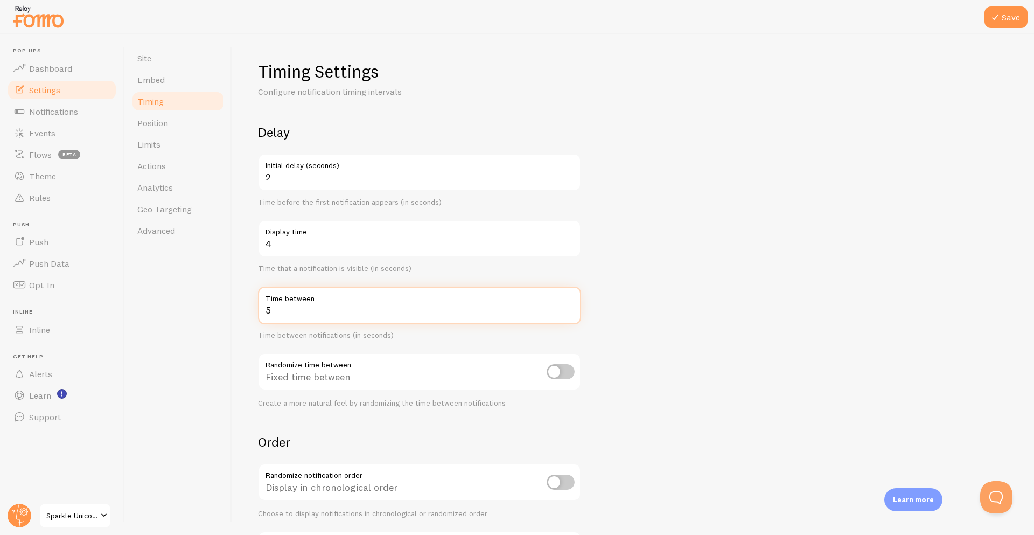
click at [275, 307] on input "5" at bounding box center [419, 306] width 323 height 38
drag, startPoint x: 273, startPoint y: 309, endPoint x: 263, endPoint y: 311, distance: 10.1
click at [263, 311] on input "5" at bounding box center [419, 306] width 323 height 38
type input "2"
click at [752, 278] on form "Delay 2 Initial delay (seconds) Time before the first notification appears (in …" at bounding box center [633, 355] width 750 height 462
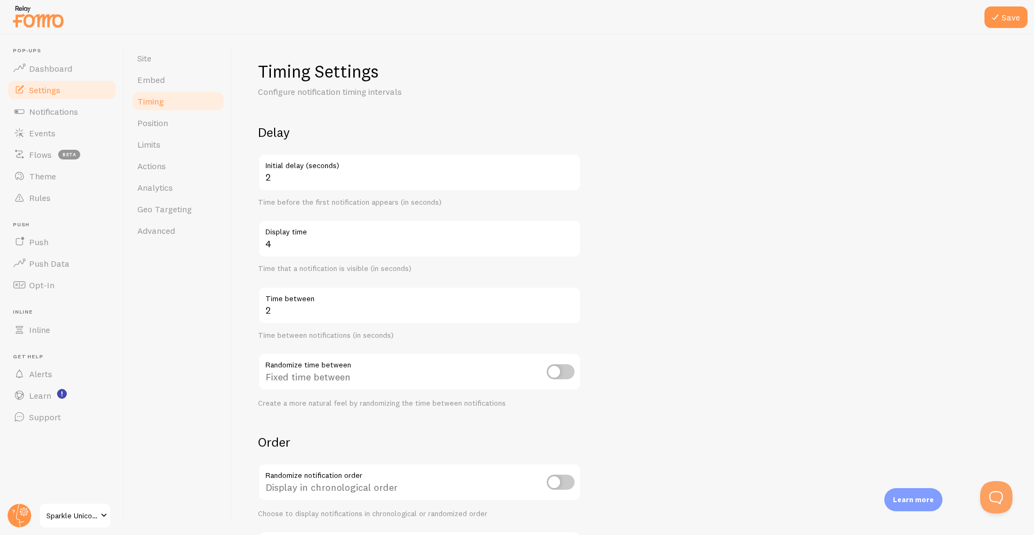
click at [1013, 5] on div at bounding box center [517, 17] width 1034 height 34
click at [1011, 9] on button "Save" at bounding box center [1006, 17] width 43 height 22
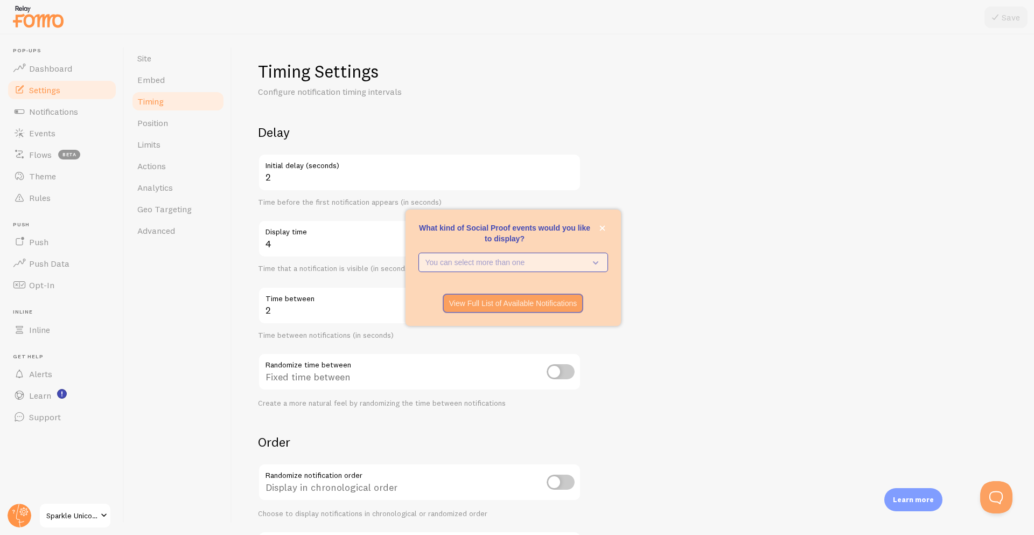
click at [564, 263] on p "You can select more than one" at bounding box center [505, 262] width 161 height 11
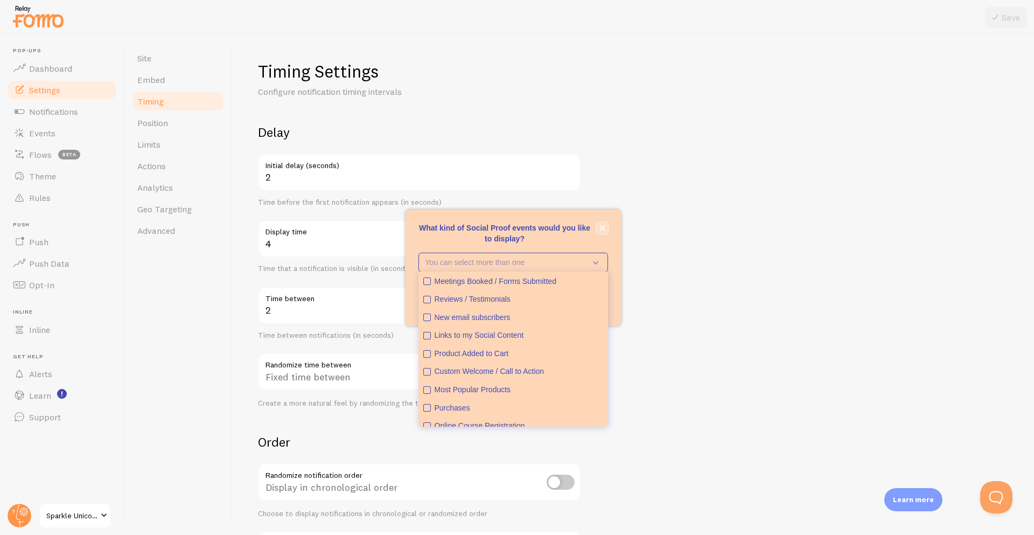
click at [603, 229] on icon "close," at bounding box center [601, 227] width 5 height 5
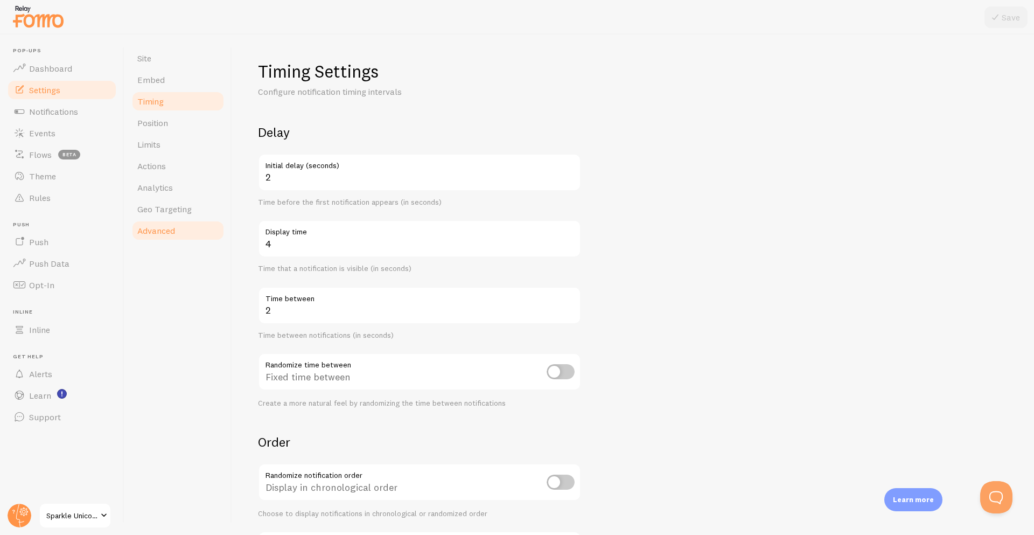
click at [178, 229] on link "Advanced" at bounding box center [178, 231] width 94 height 22
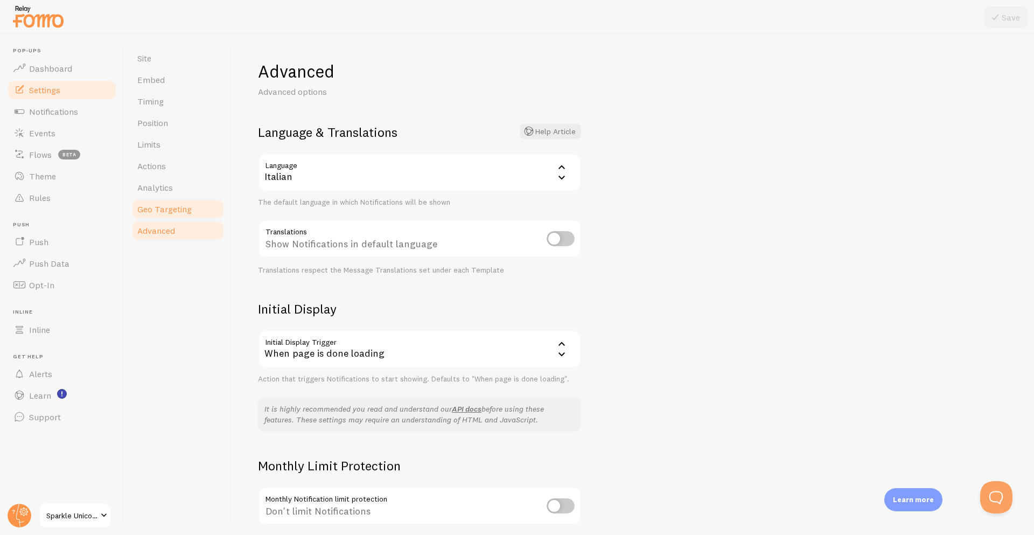
click at [192, 204] on link "Geo Targeting" at bounding box center [178, 209] width 94 height 22
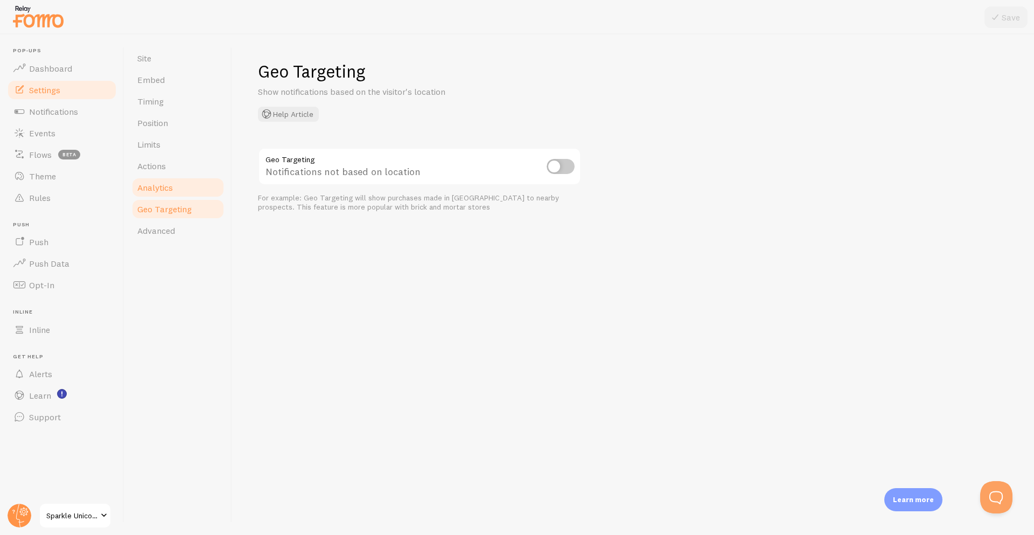
click at [176, 180] on link "Analytics" at bounding box center [178, 188] width 94 height 22
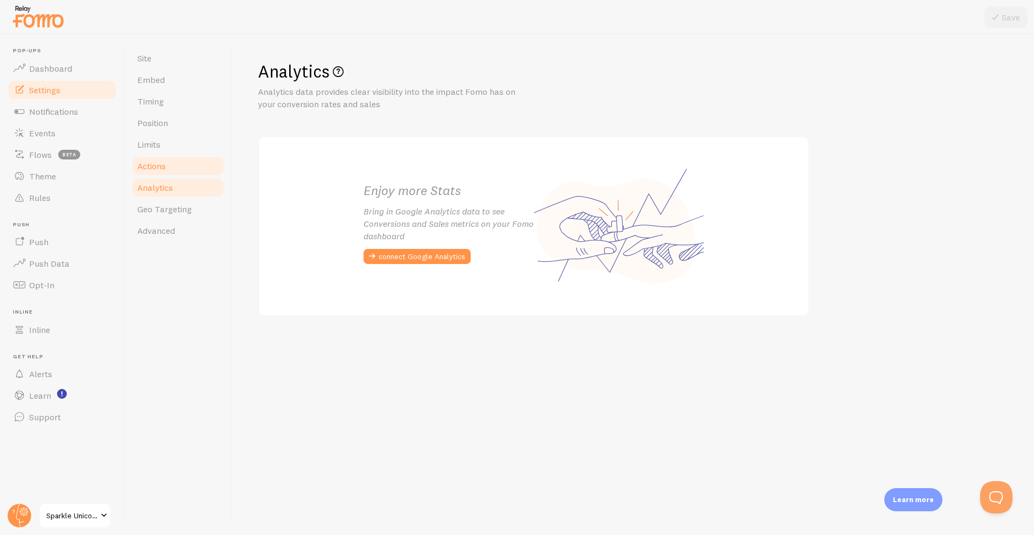
click at [173, 165] on link "Actions" at bounding box center [178, 166] width 94 height 22
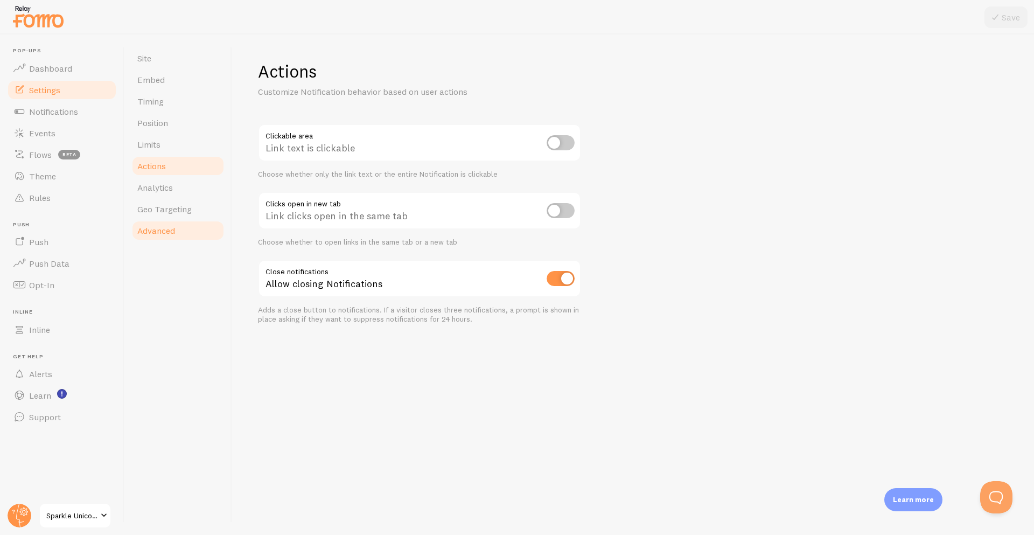
click at [179, 224] on link "Advanced" at bounding box center [178, 231] width 94 height 22
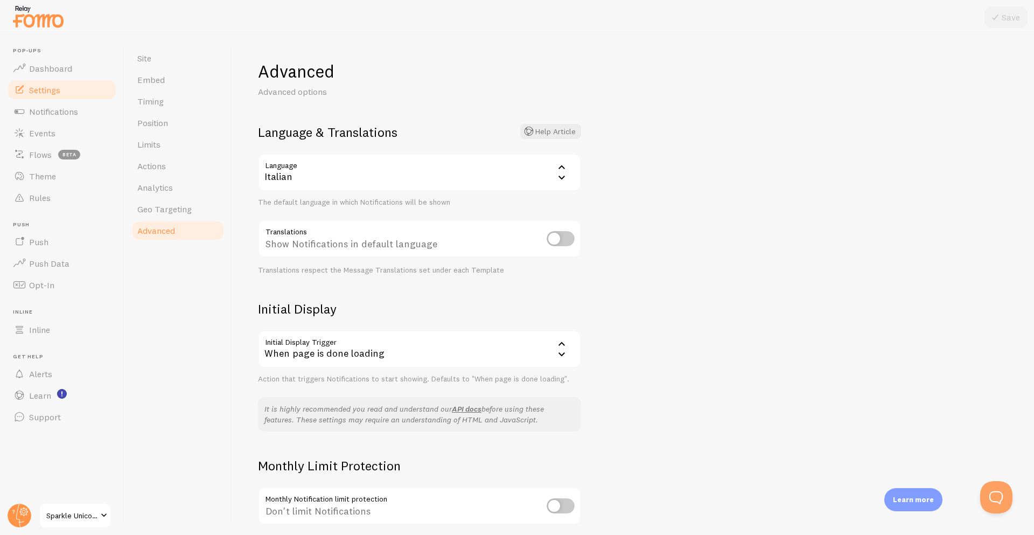
click at [559, 240] on input "checkbox" at bounding box center [561, 238] width 28 height 15
checkbox input "true"
click at [996, 23] on button "Save" at bounding box center [1006, 17] width 43 height 22
click at [172, 96] on link "Timing" at bounding box center [178, 101] width 94 height 22
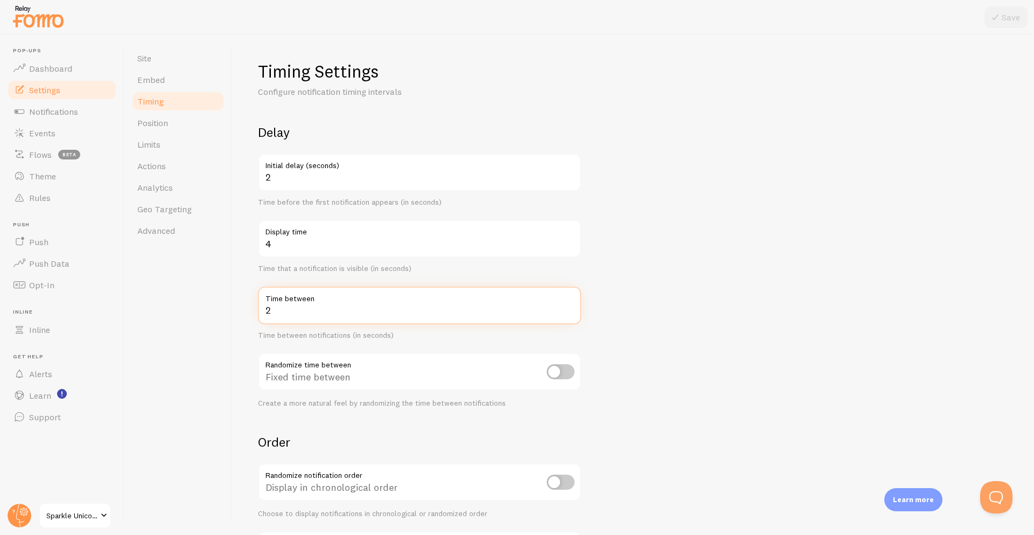
drag, startPoint x: 284, startPoint y: 317, endPoint x: 246, endPoint y: 314, distance: 37.8
click at [246, 314] on div "Timing Settings Configure notification timing intervals Delay 2 Initial delay (…" at bounding box center [633, 284] width 802 height 500
click at [993, 19] on icon at bounding box center [995, 17] width 13 height 13
drag, startPoint x: 309, startPoint y: 311, endPoint x: 218, endPoint y: 311, distance: 90.5
click at [218, 311] on div "Site Embed Timing Position Limits Actions Analytics Geo Targeting Advanced Timi…" at bounding box center [579, 284] width 910 height 500
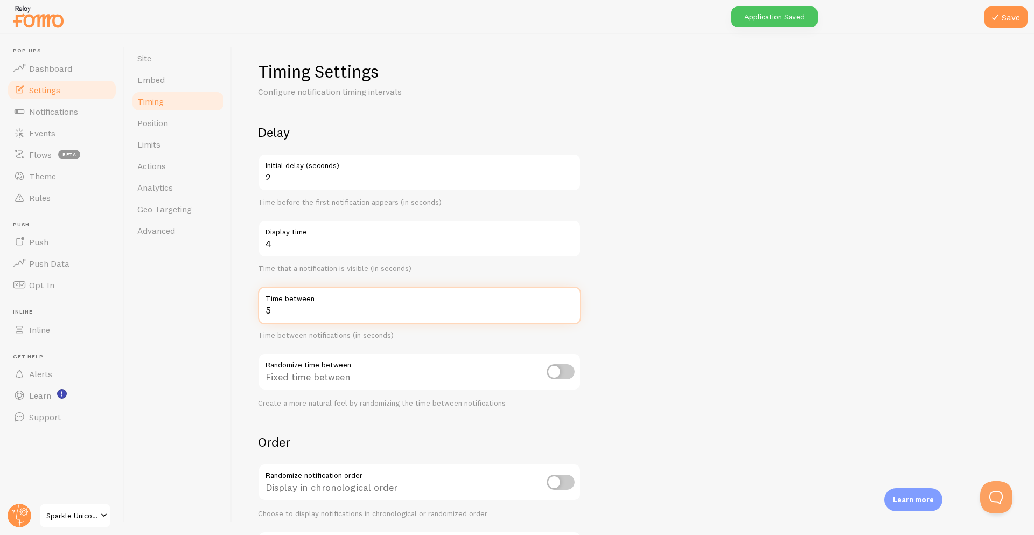
type input "5"
drag, startPoint x: 330, startPoint y: 237, endPoint x: 261, endPoint y: 237, distance: 68.9
click at [261, 237] on label "Display time" at bounding box center [419, 229] width 323 height 18
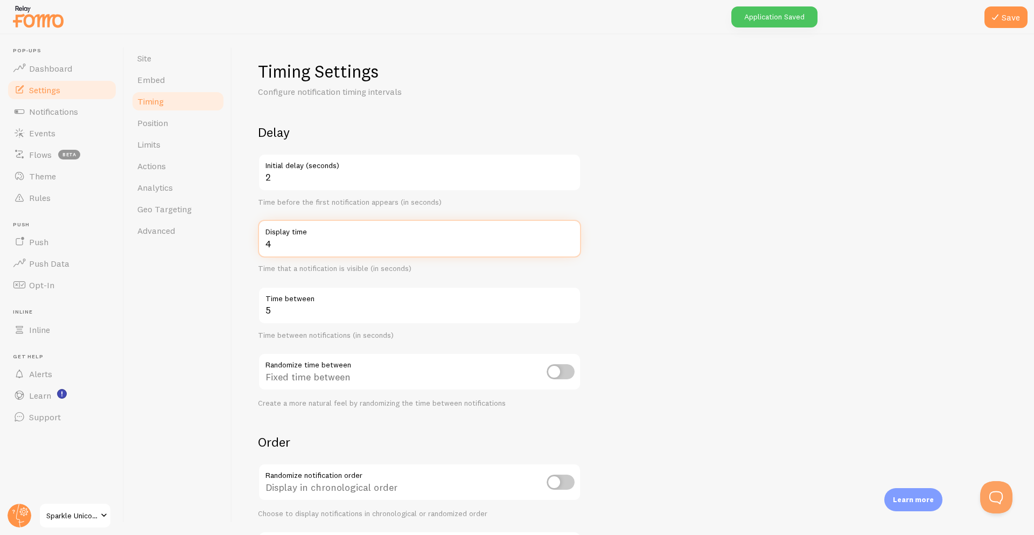
click at [278, 243] on input "4" at bounding box center [419, 239] width 323 height 38
type input "5"
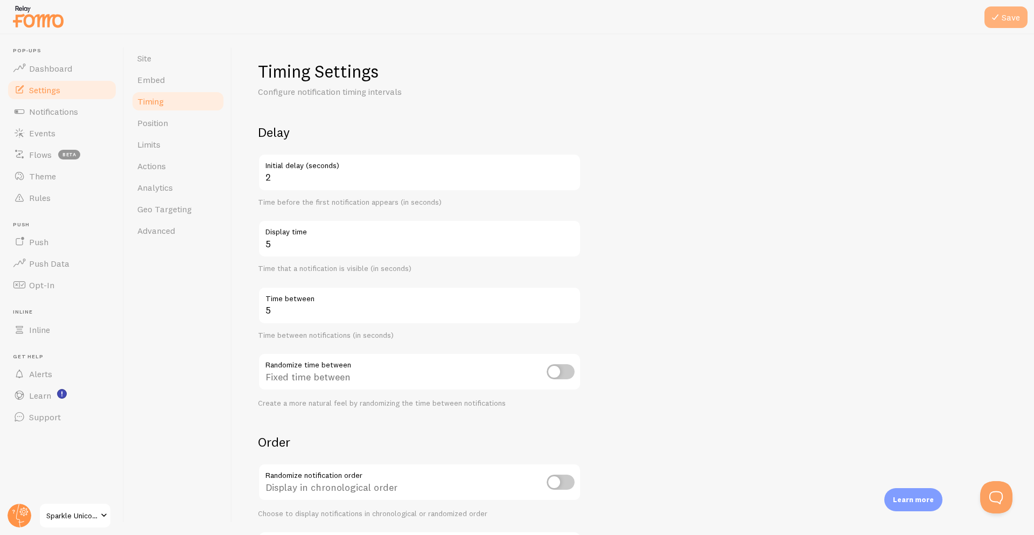
click at [1021, 11] on button "Save" at bounding box center [1006, 17] width 43 height 22
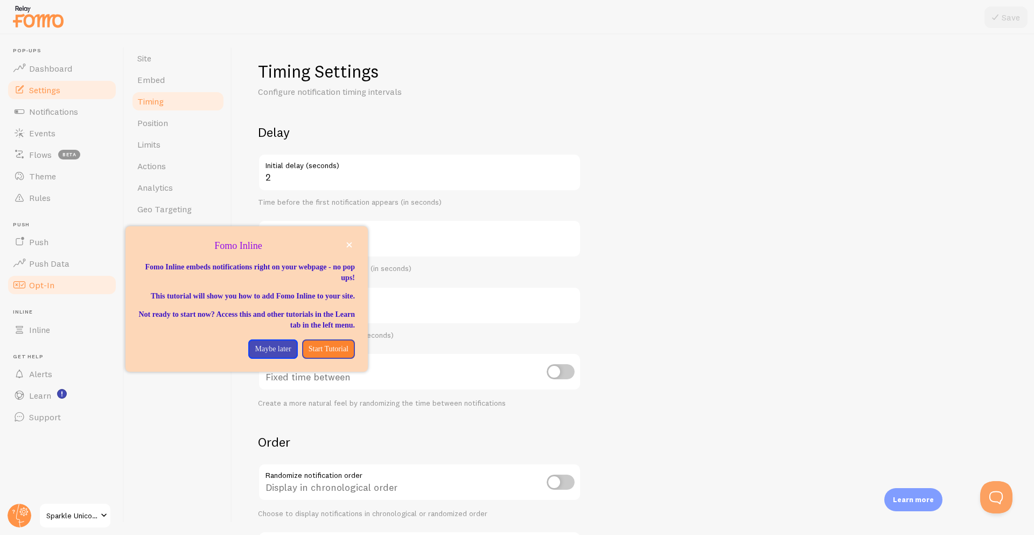
click at [44, 281] on span "Opt-In" at bounding box center [41, 285] width 25 height 11
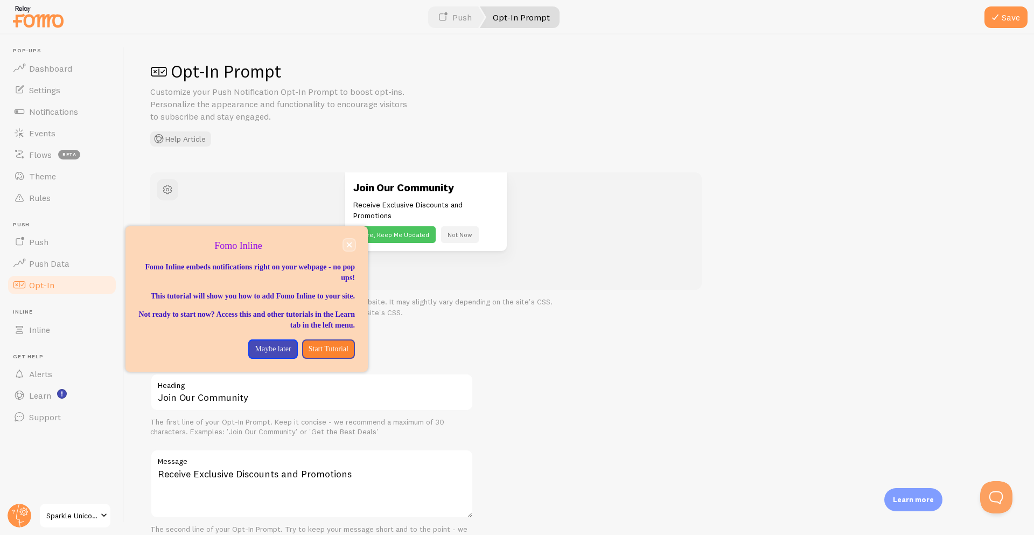
click at [345, 246] on button "close," at bounding box center [349, 244] width 11 height 11
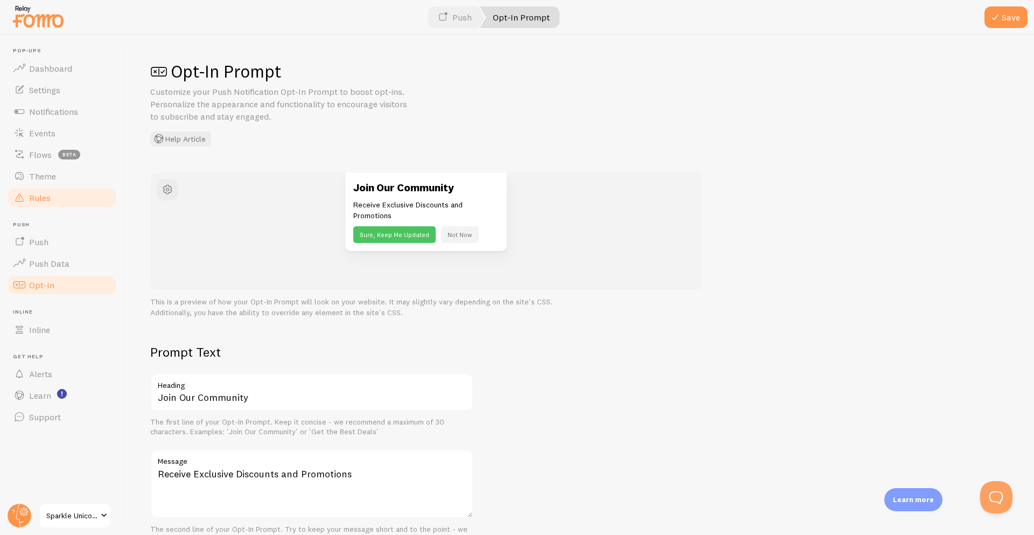
click at [40, 193] on span "Rules" at bounding box center [40, 197] width 22 height 11
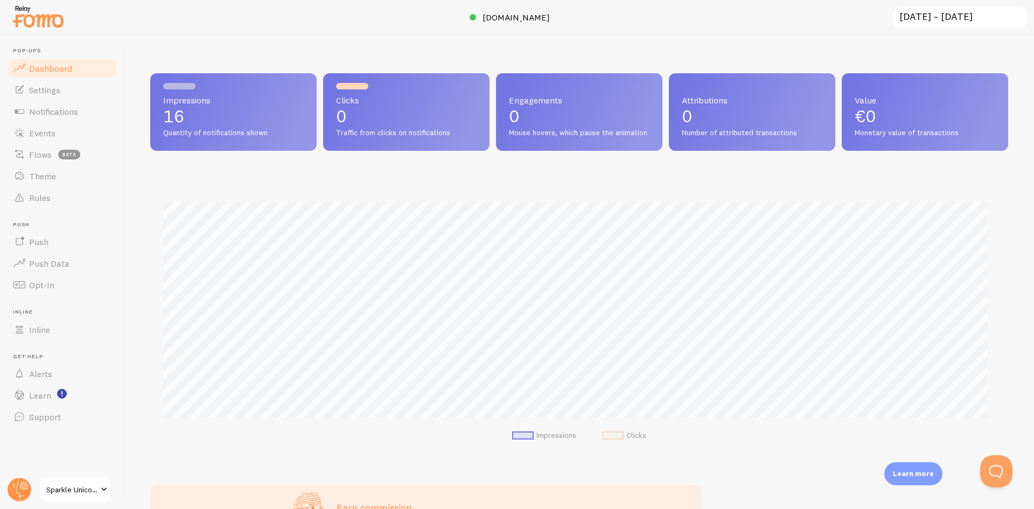
scroll to position [283, 850]
click at [46, 183] on link "Theme" at bounding box center [61, 176] width 111 height 22
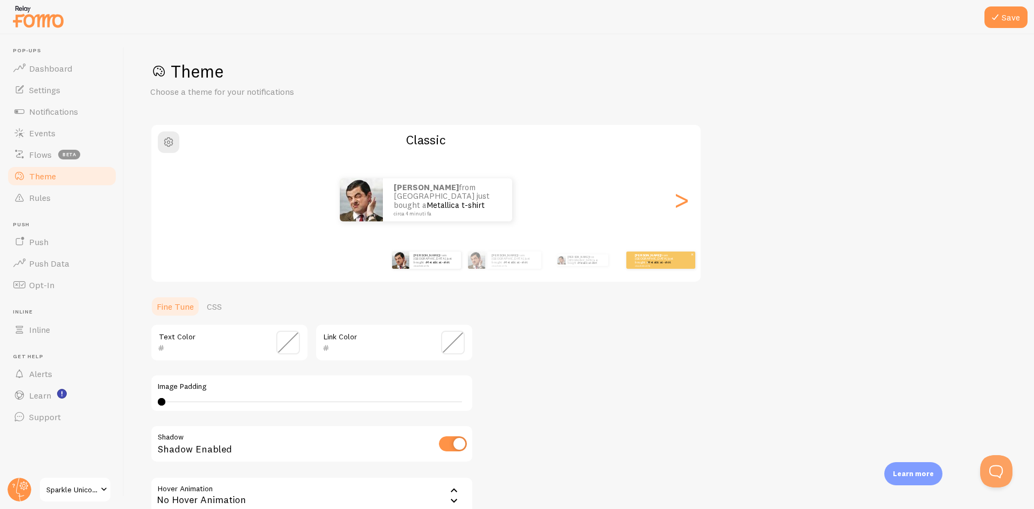
click at [658, 257] on p "Elena from Italy just bought a Metallica t-shirt circa 4 minuti fa" at bounding box center [656, 259] width 43 height 13
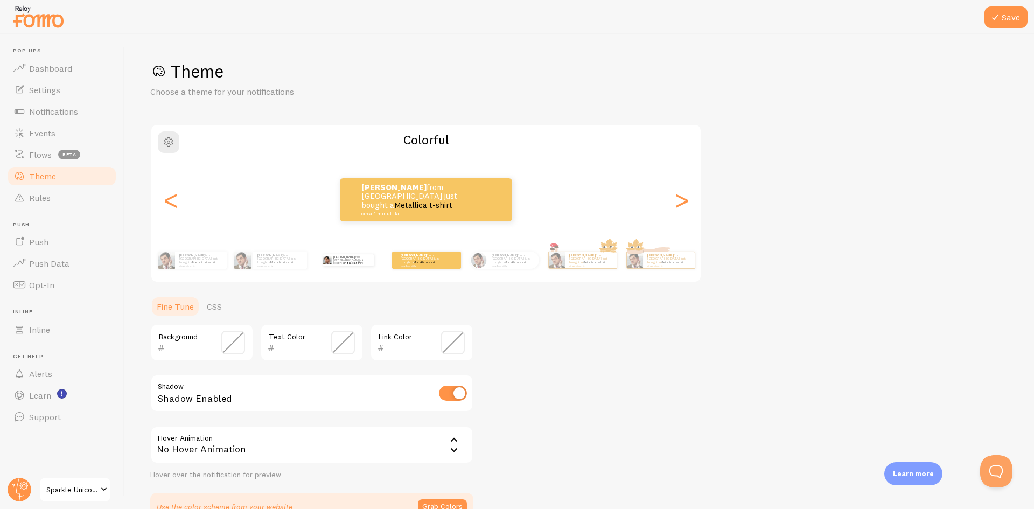
click at [358, 264] on div "Elena from Italy just bought a Metallica t-shirt circa 4 minuti fa" at bounding box center [347, 260] width 69 height 30
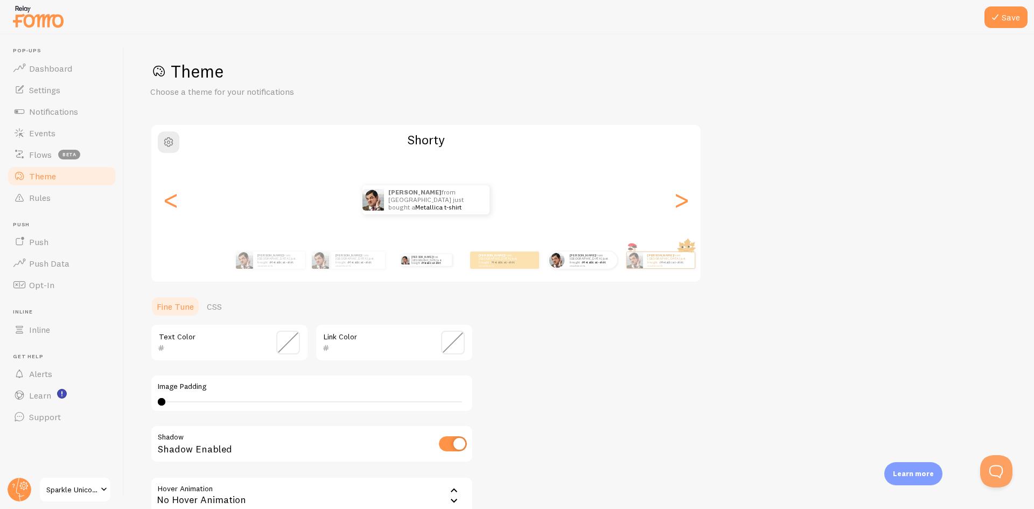
click at [587, 270] on div "Elena from Italy just bought a Metallica t-shirt circa 4 minuti fa" at bounding box center [582, 260] width 69 height 30
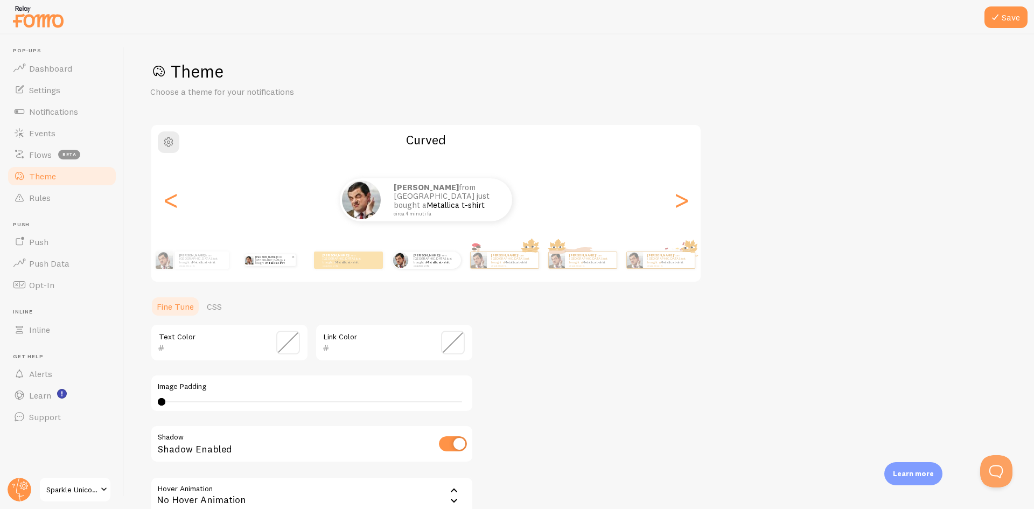
click at [274, 259] on p "Elena from Italy just bought a Metallica t-shirt circa 4 minuti fa" at bounding box center [273, 260] width 36 height 12
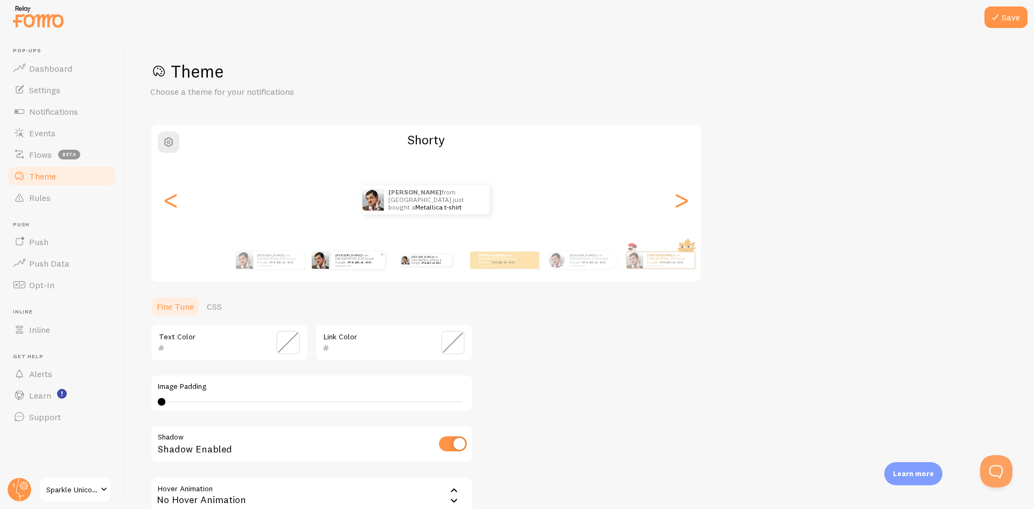
click at [351, 262] on link "Metallica t-shirt" at bounding box center [359, 262] width 23 height 4
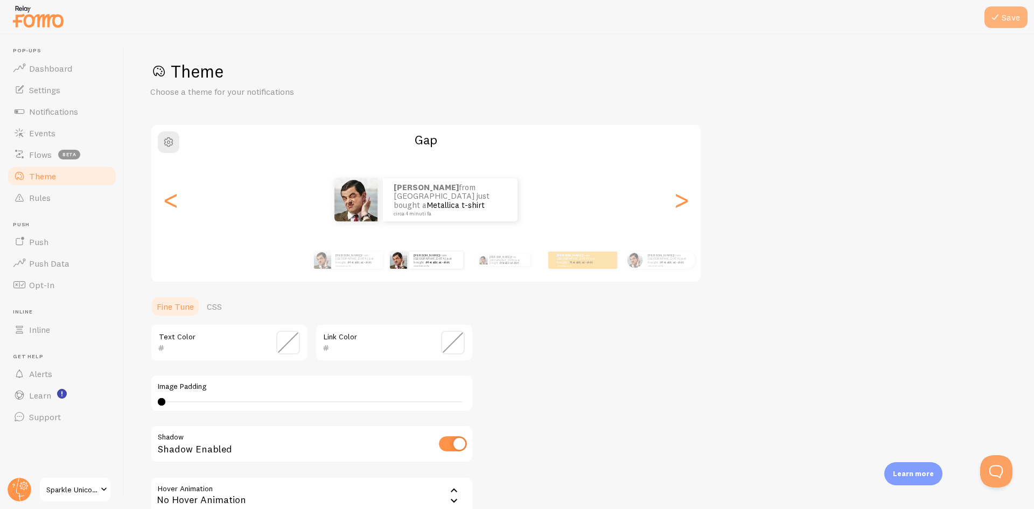
click at [1000, 12] on icon at bounding box center [995, 17] width 13 height 13
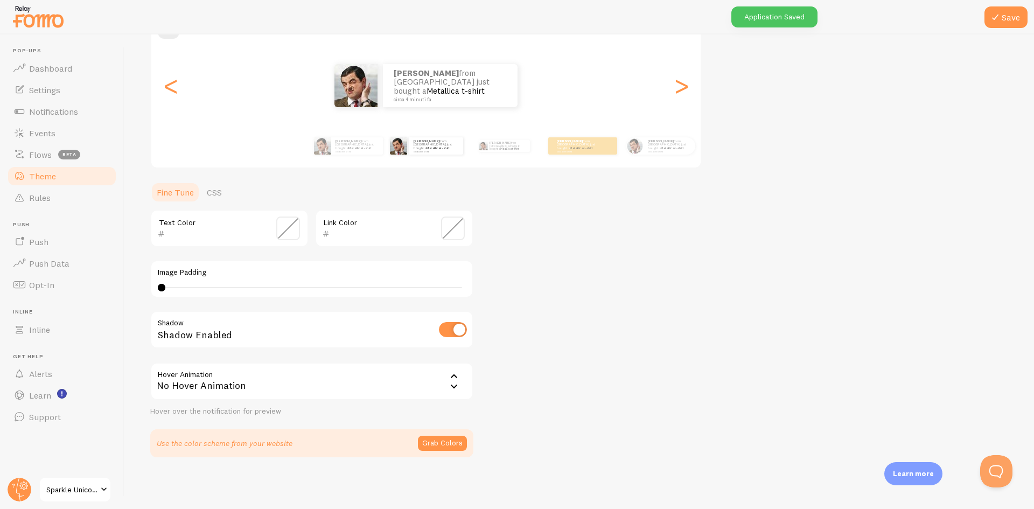
click at [451, 329] on input "checkbox" at bounding box center [453, 329] width 28 height 15
checkbox input "true"
click at [66, 89] on link "Settings" at bounding box center [61, 90] width 111 height 22
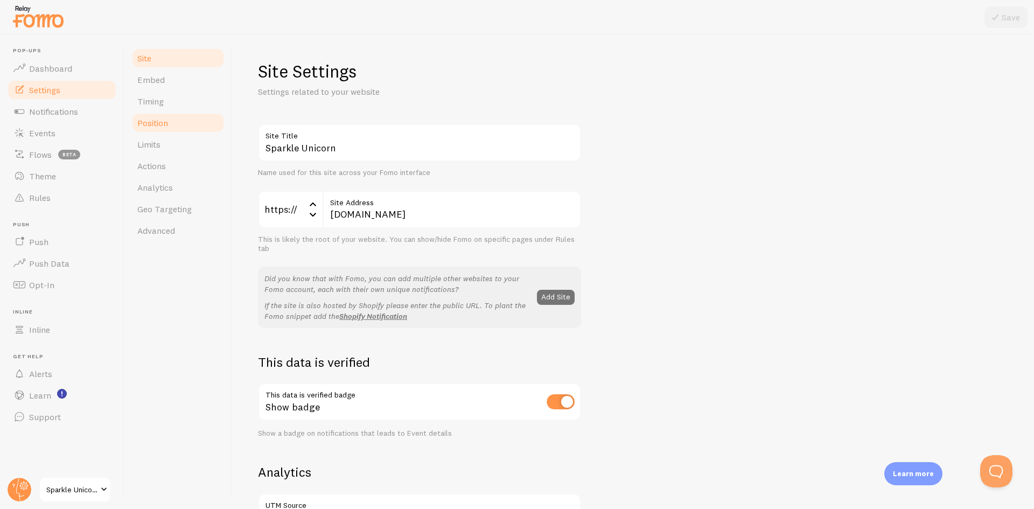
click at [178, 114] on link "Position" at bounding box center [178, 123] width 94 height 22
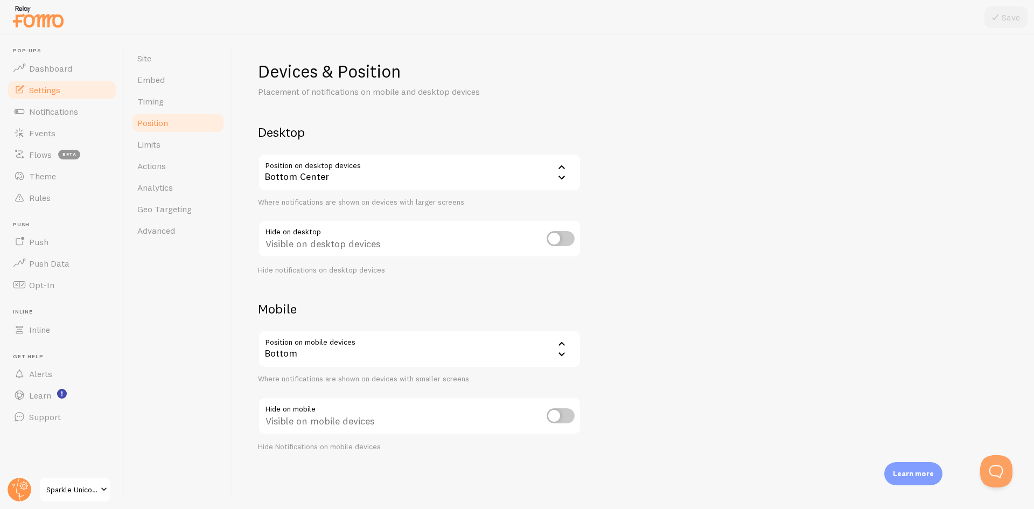
click at [512, 347] on div "Bottom" at bounding box center [419, 349] width 323 height 38
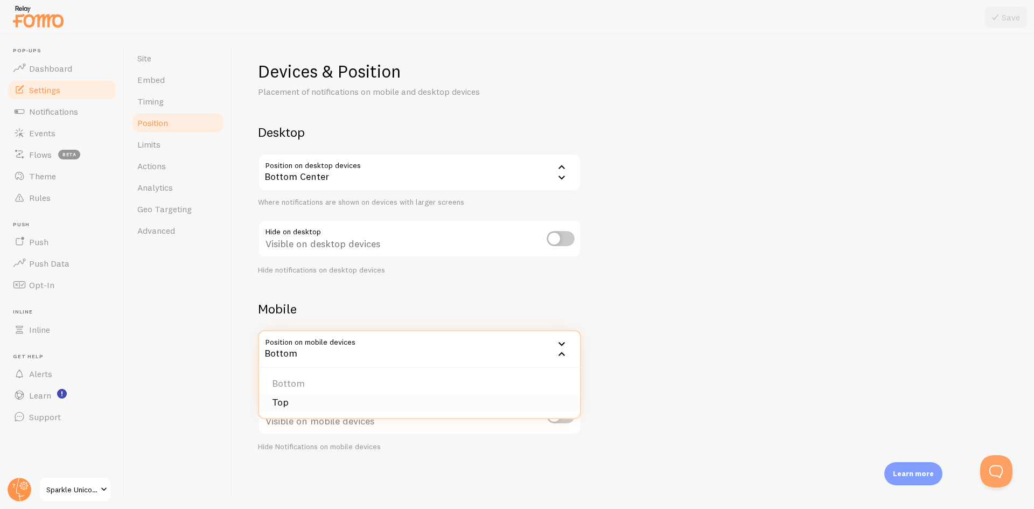
click at [376, 400] on li "Top" at bounding box center [419, 402] width 321 height 19
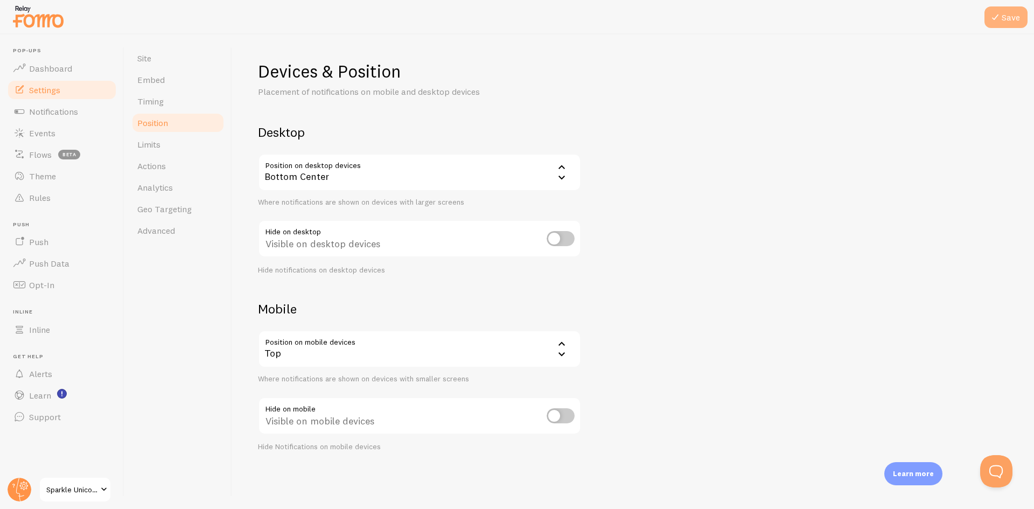
click at [1007, 10] on button "Save" at bounding box center [1006, 17] width 43 height 22
click at [376, 165] on div "Bottom Center" at bounding box center [419, 172] width 323 height 38
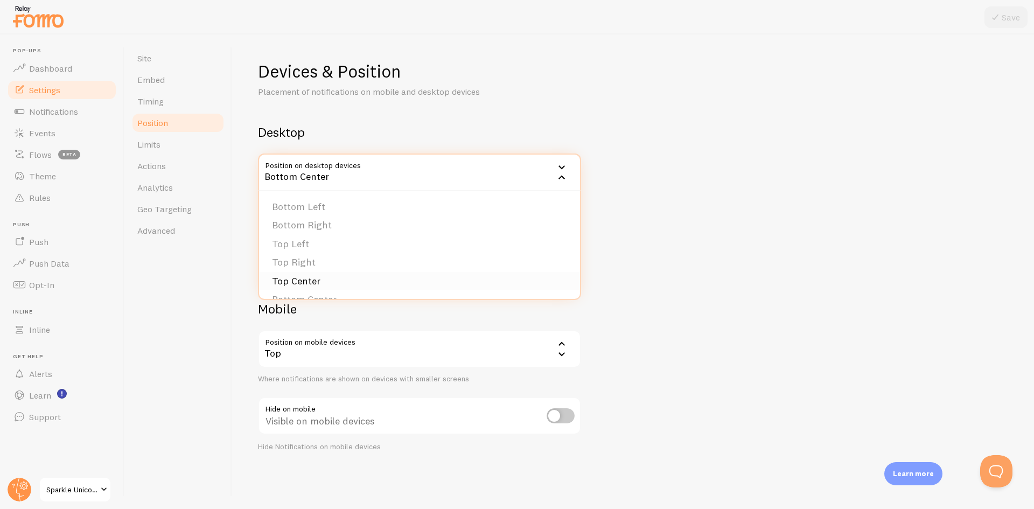
click at [338, 274] on li "Top Center" at bounding box center [419, 281] width 321 height 19
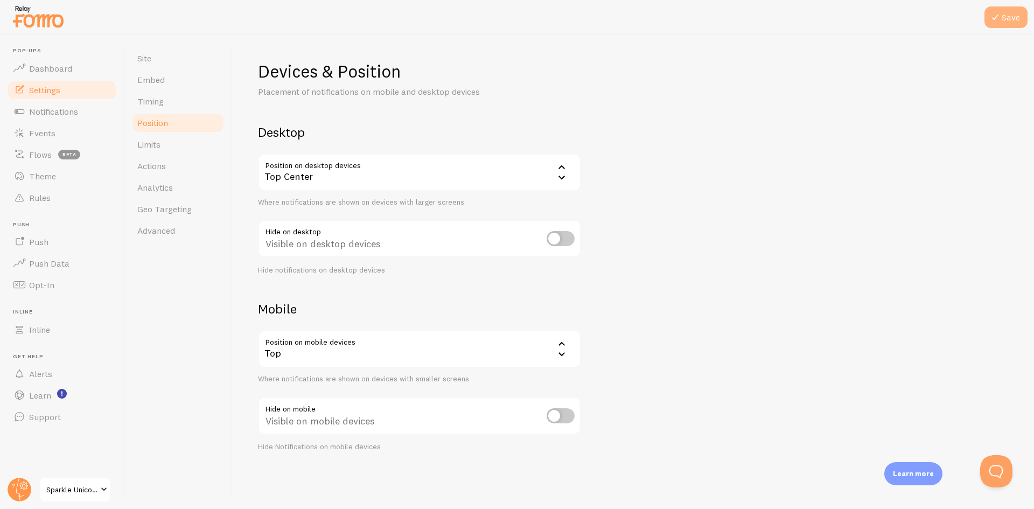
click at [994, 24] on button "Save" at bounding box center [1006, 17] width 43 height 22
click at [75, 484] on span "Sparkle Unicorn" at bounding box center [71, 489] width 51 height 13
